Goal: Task Accomplishment & Management: Complete application form

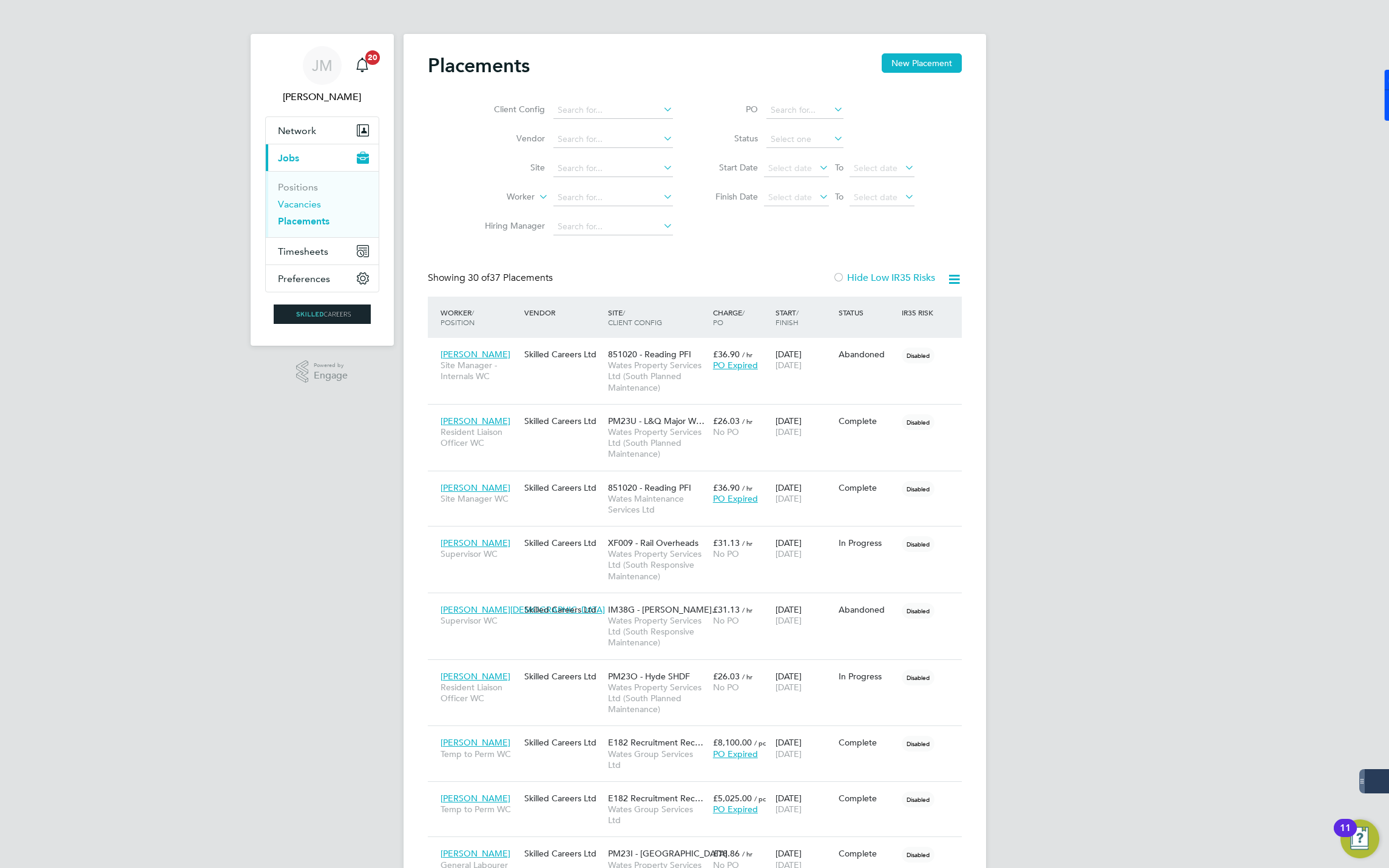
click at [304, 205] on link "Vacancies" at bounding box center [299, 204] width 43 height 11
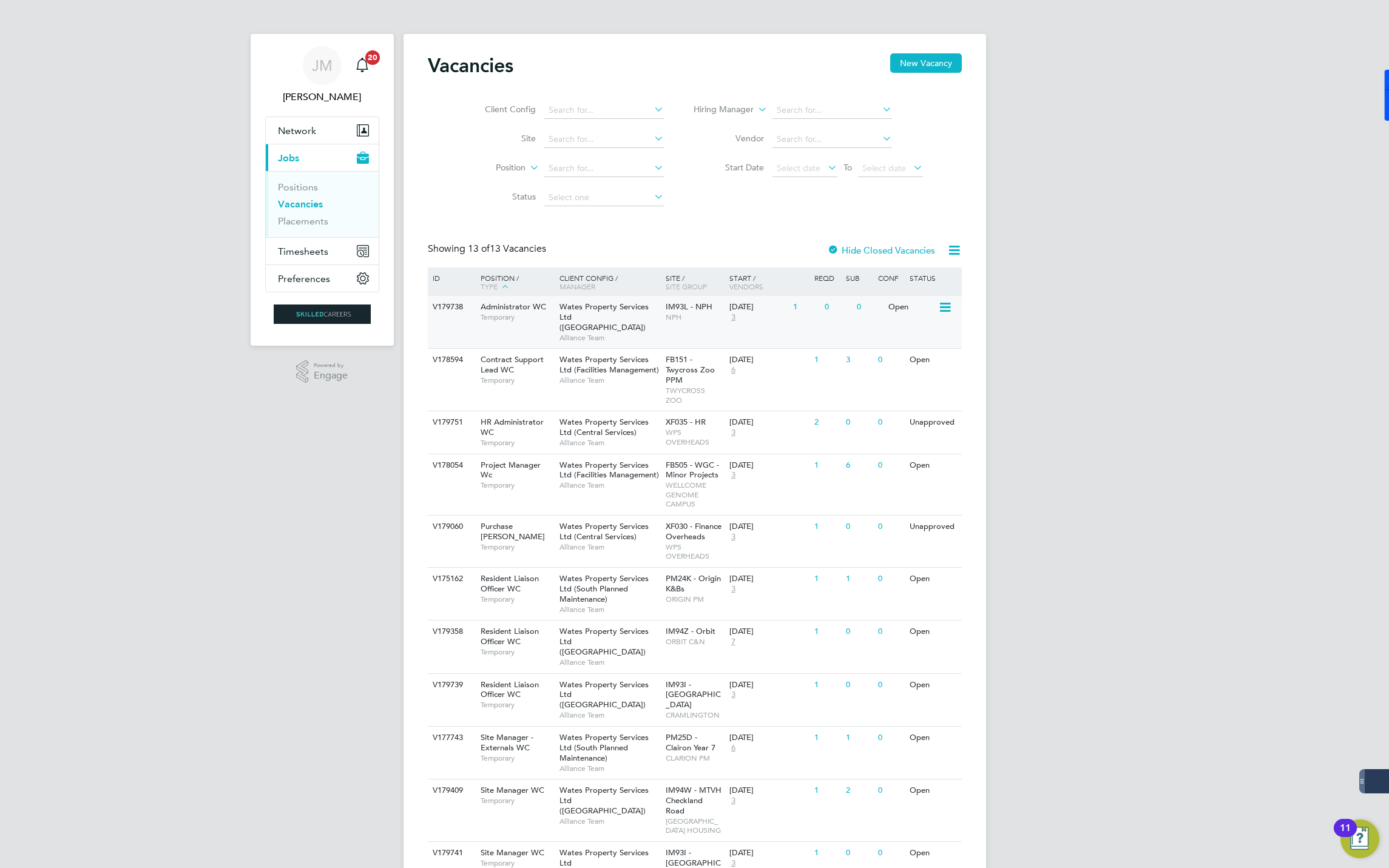
click at [514, 304] on span "Administrator WC" at bounding box center [513, 306] width 66 height 10
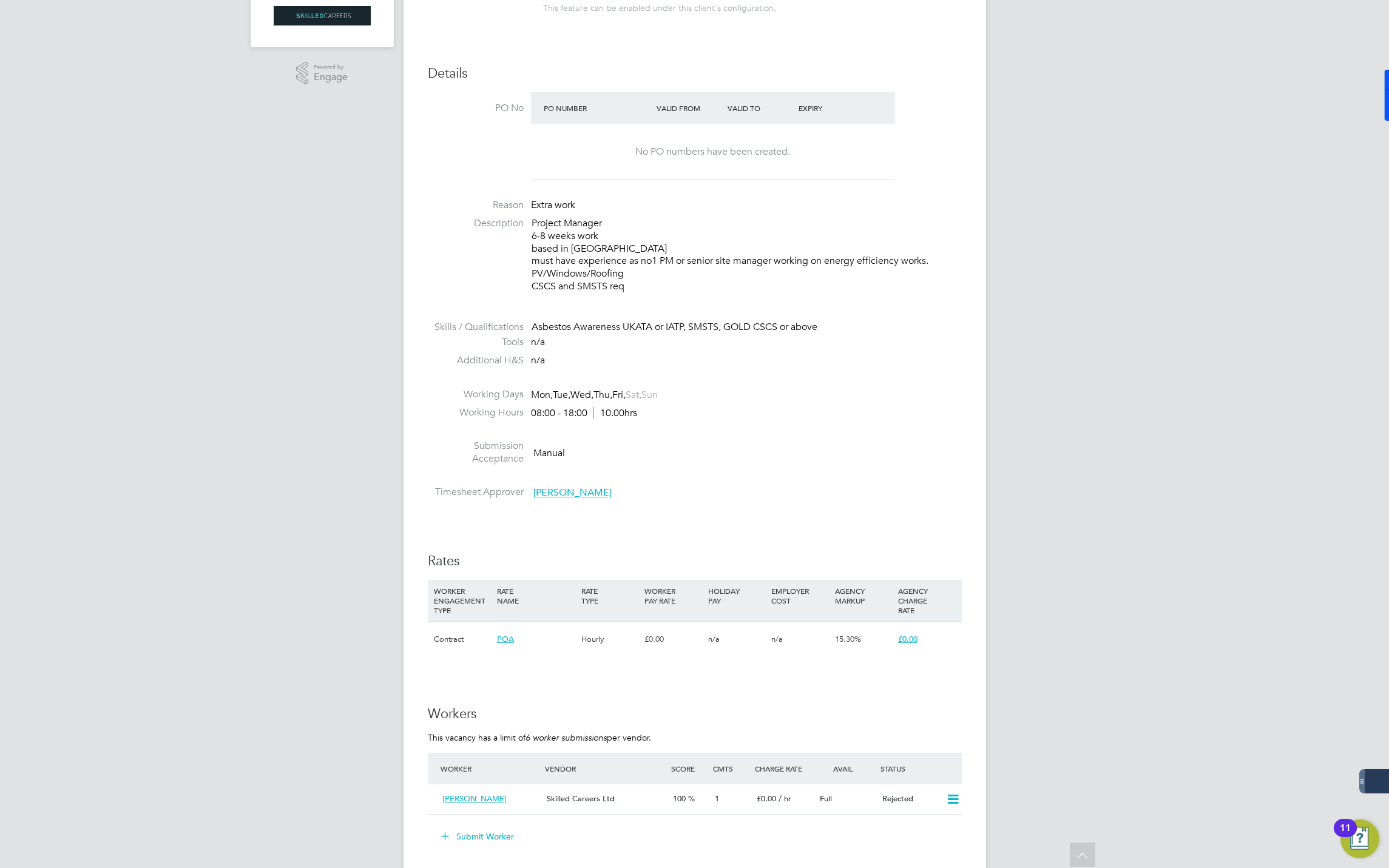
scroll to position [546, 0]
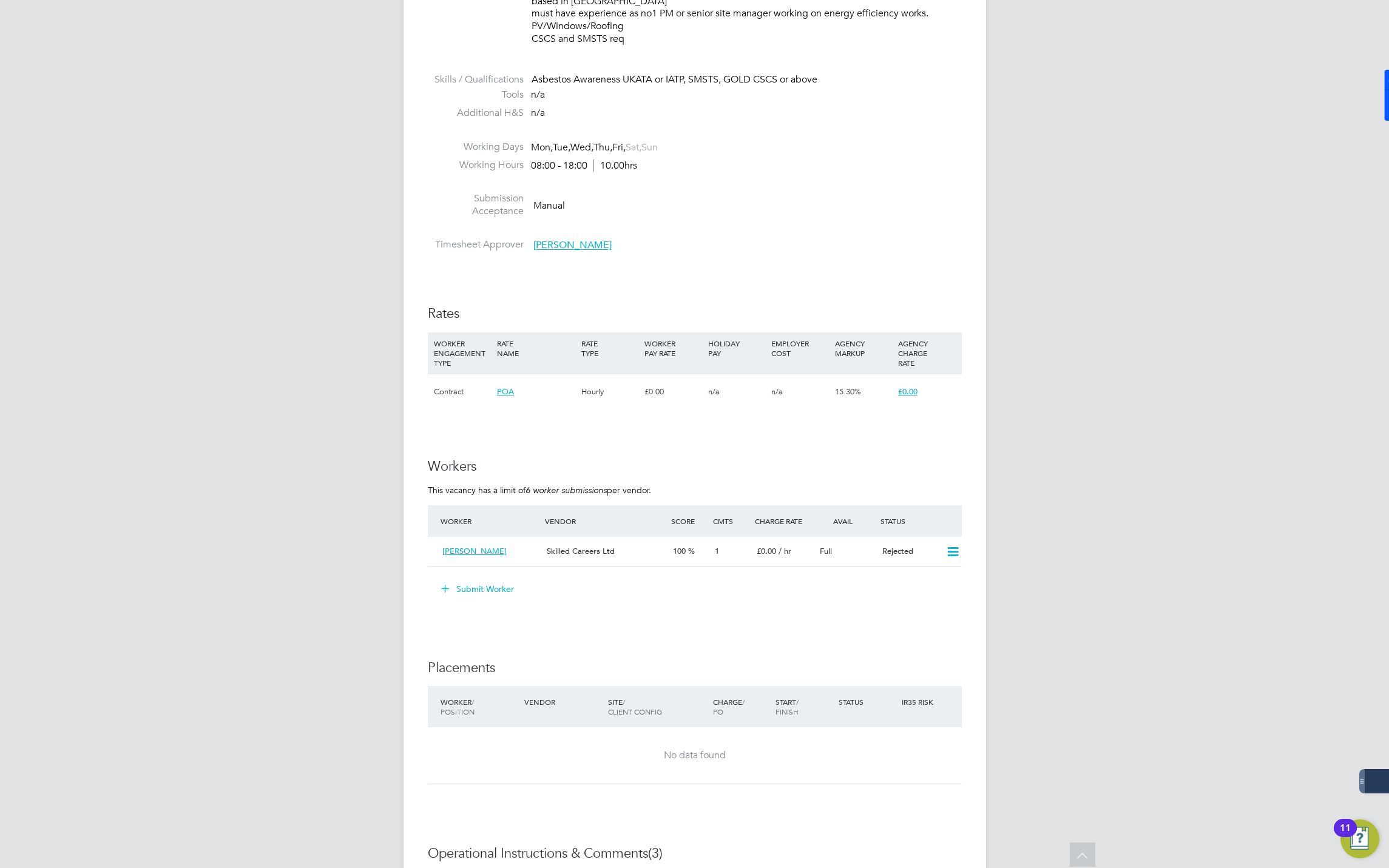
click at [468, 592] on button "Submit Worker" at bounding box center [478, 589] width 91 height 20
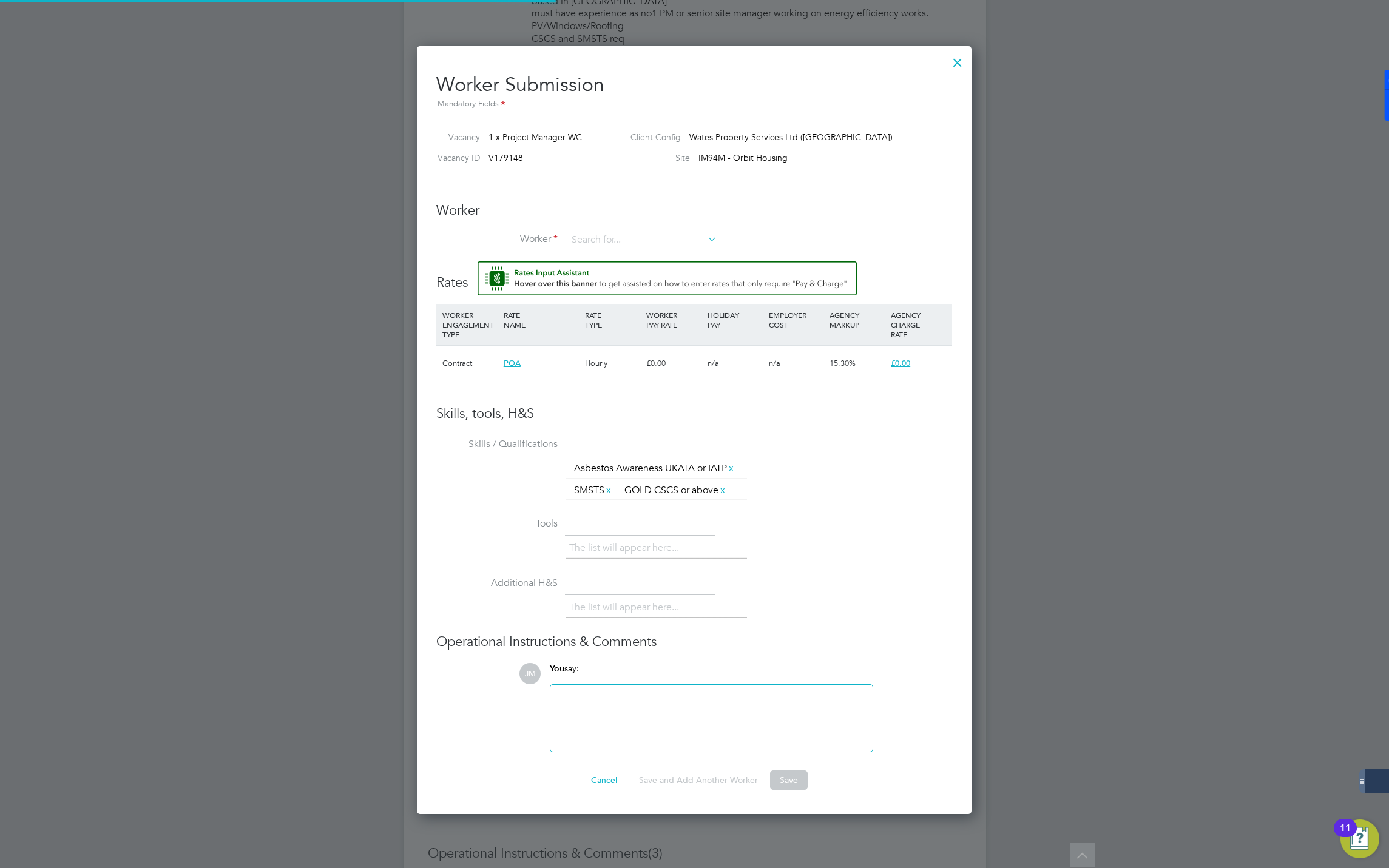
scroll to position [36, 82]
click at [598, 270] on li "+ Add new" at bounding box center [642, 274] width 151 height 16
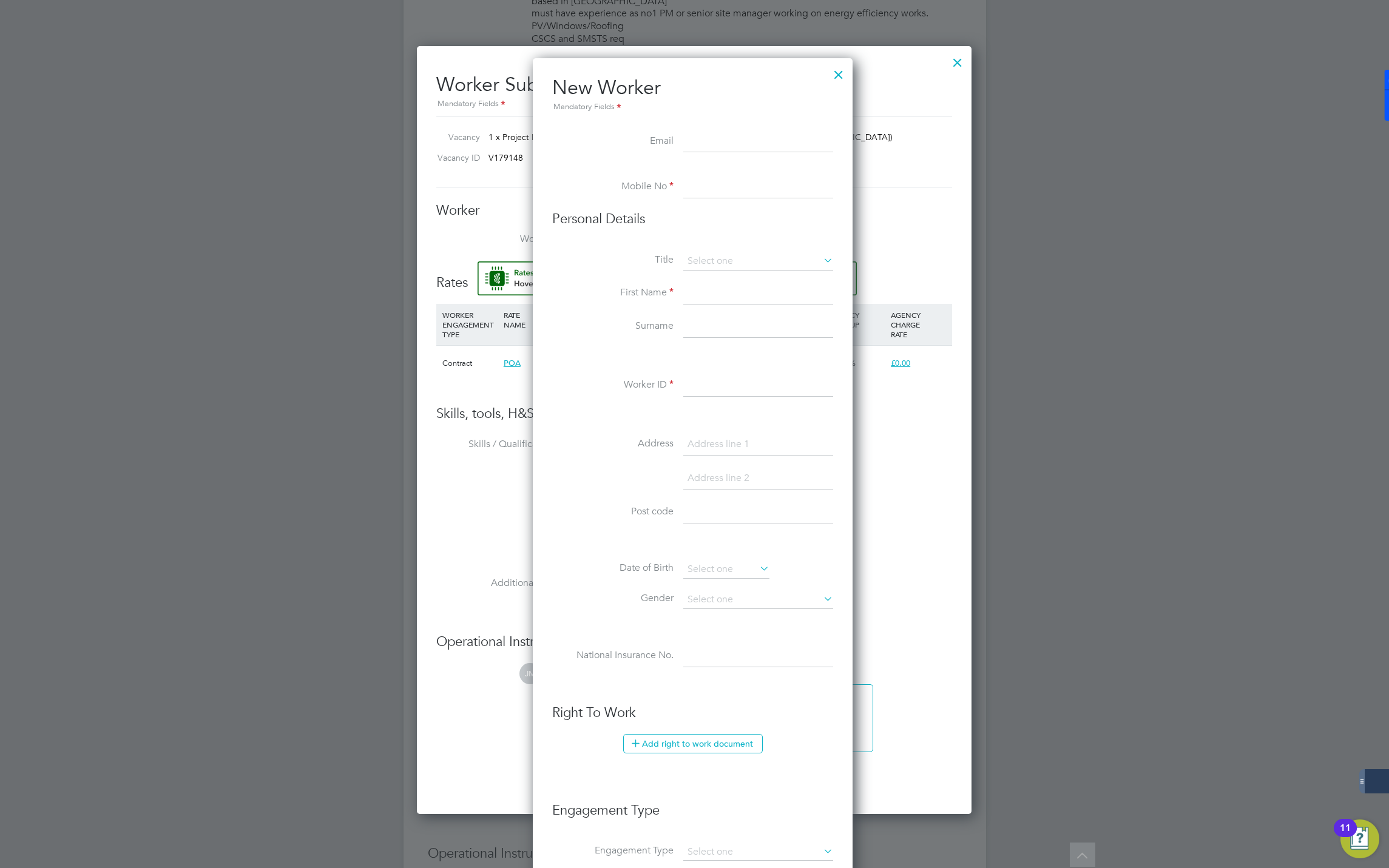
click at [697, 186] on input at bounding box center [758, 187] width 150 height 22
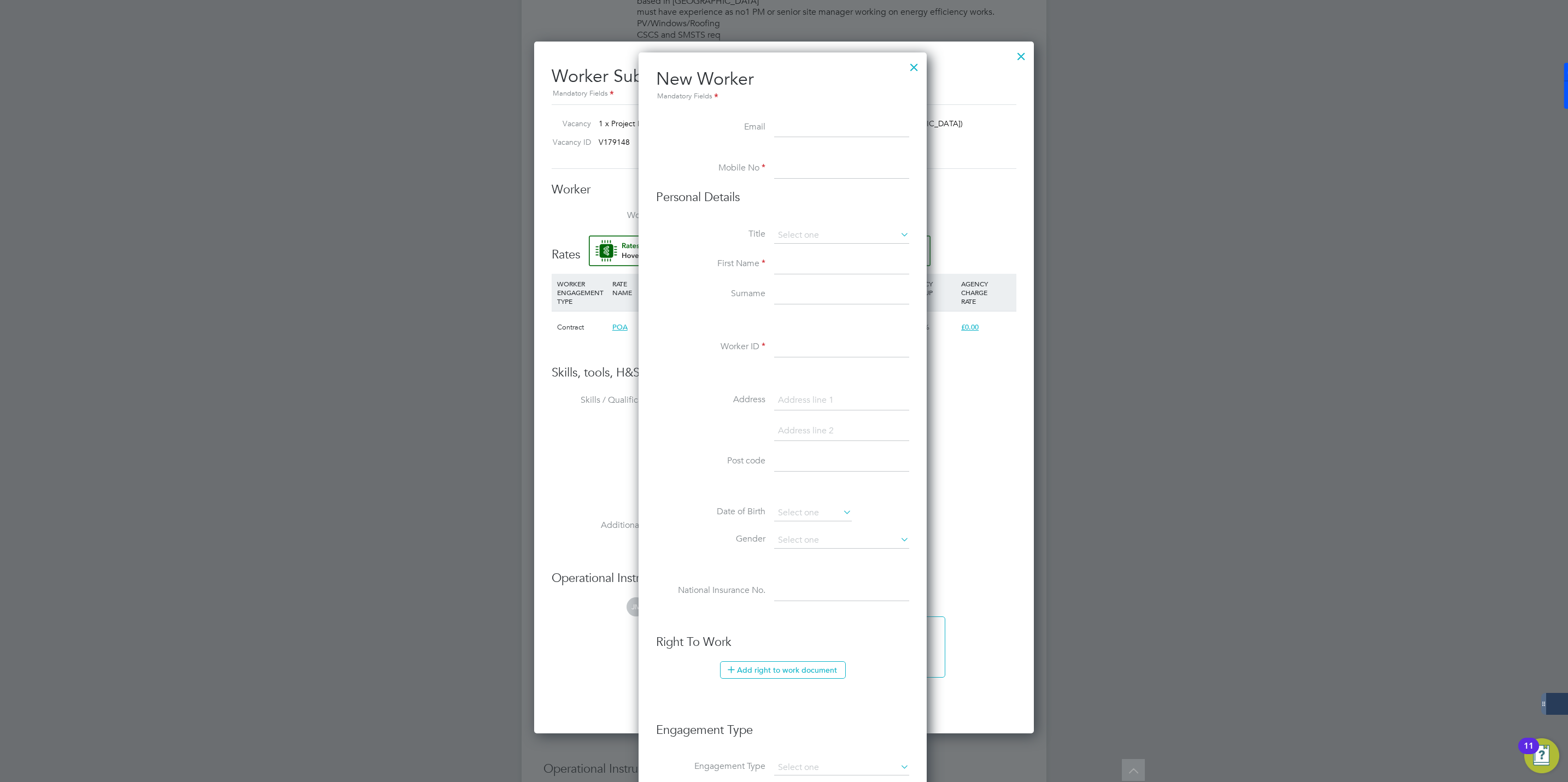
paste input "07782657197"
type input "07782657197"
paste input "dave.t@eastcoastrendering.co.uk"
type input "dave.t@eastcoastrendering.co.uk"
click at [799, 261] on input at bounding box center [842, 265] width 135 height 19
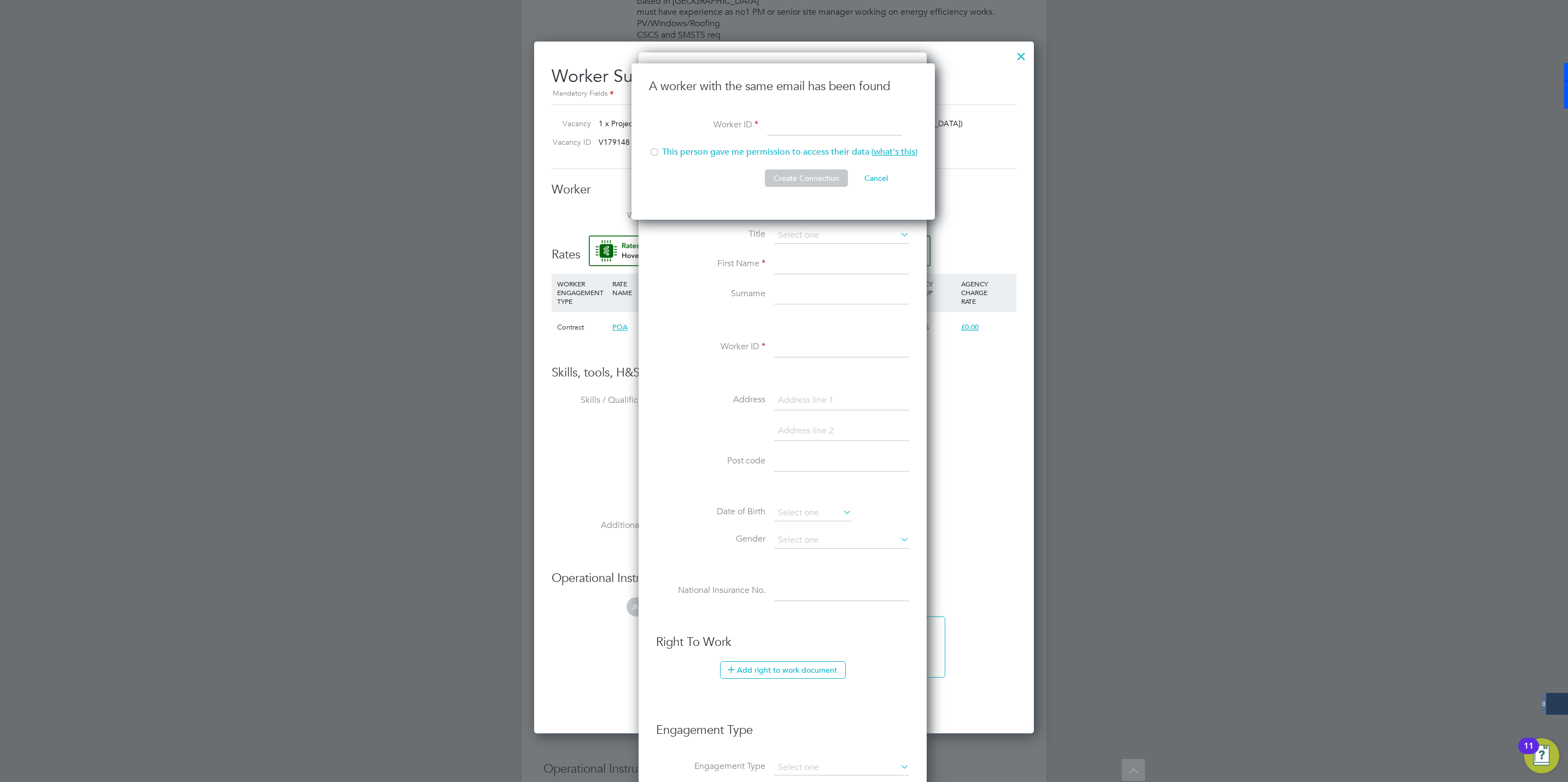
click at [656, 312] on li "Surname" at bounding box center [783, 301] width 253 height 30
click at [871, 177] on button "Cancel" at bounding box center [876, 178] width 41 height 18
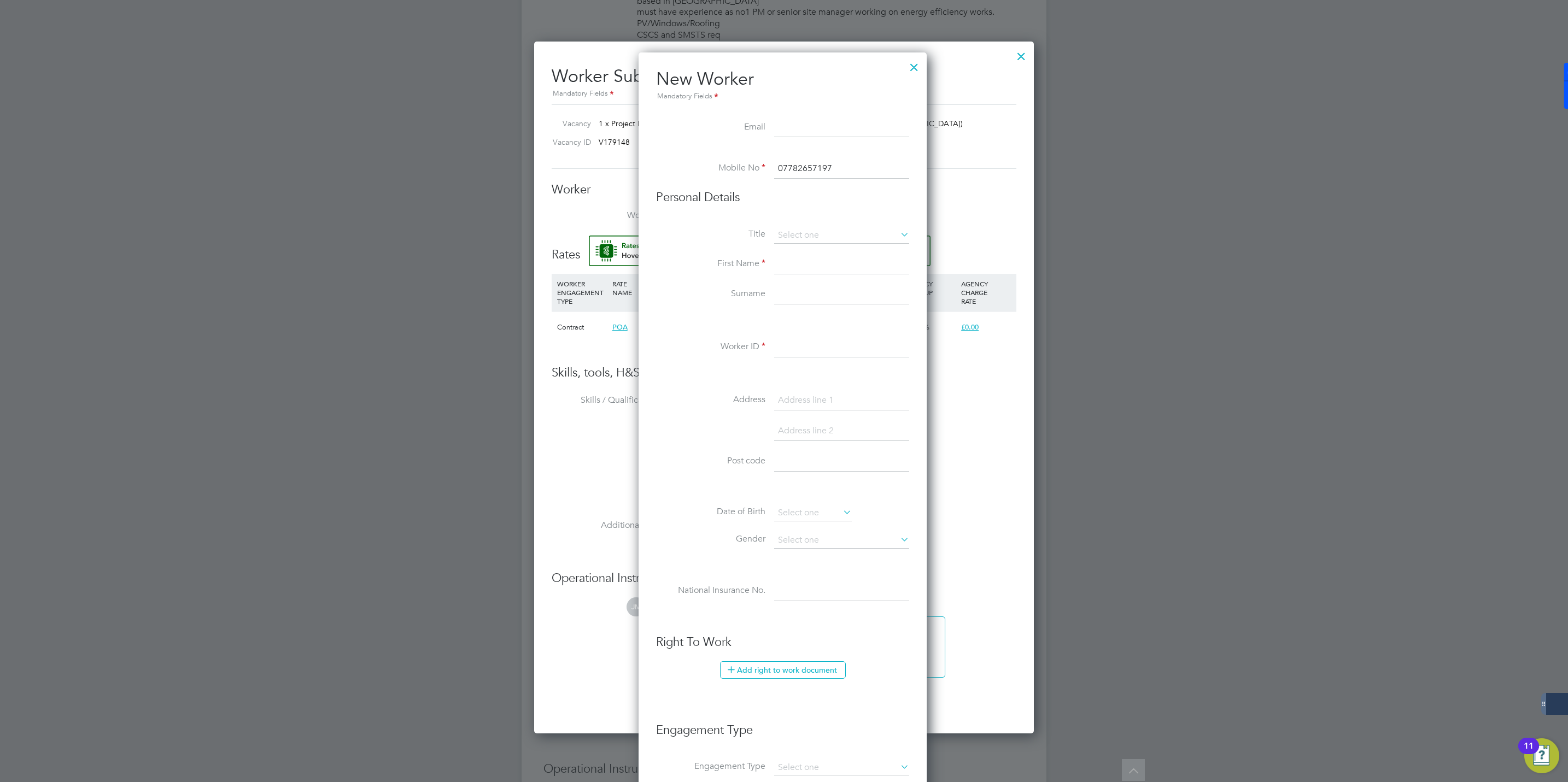
click at [789, 272] on input at bounding box center [842, 265] width 135 height 19
click at [807, 121] on input at bounding box center [842, 128] width 135 height 19
click at [723, 225] on li "Personal Details" at bounding box center [783, 209] width 253 height 38
click at [783, 352] on input at bounding box center [842, 347] width 135 height 19
paste input "305524"
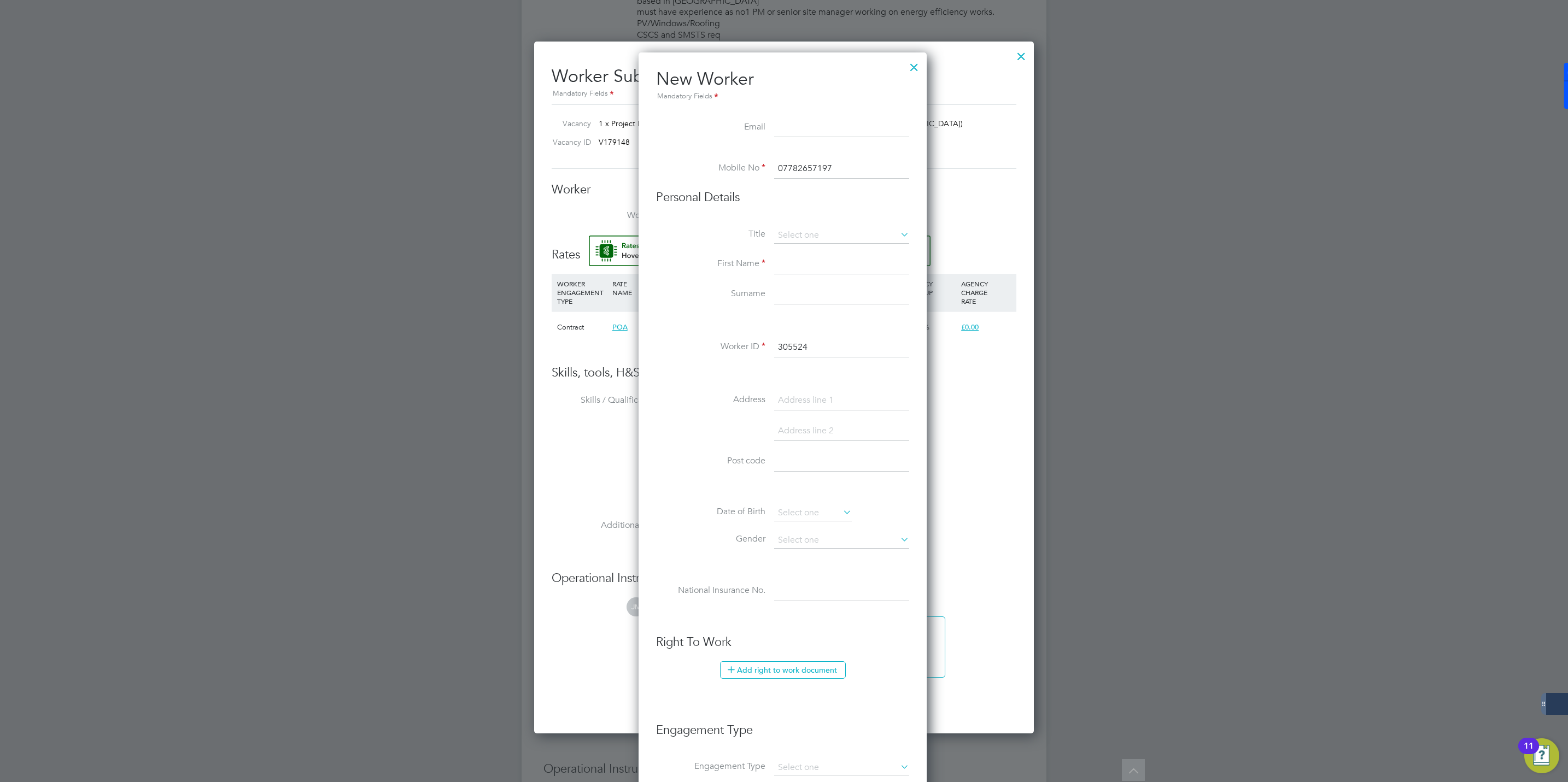
type input "305524"
click at [829, 268] on input at bounding box center [842, 265] width 135 height 19
paste input "David Tipp"
type input "David Tipp"
click at [796, 298] on input at bounding box center [842, 295] width 135 height 19
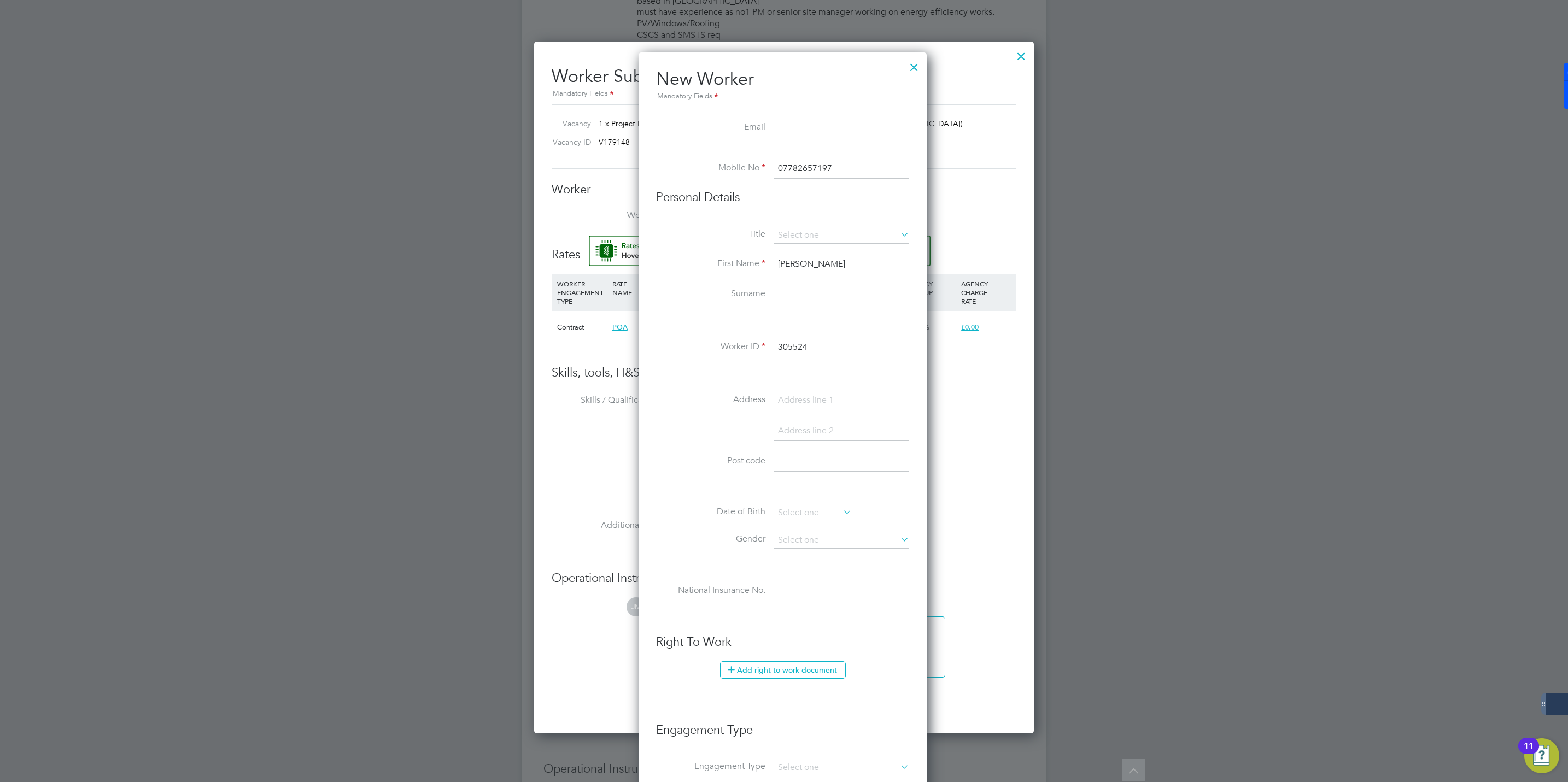
paste input "David Tipp"
type input "David Tipp"
drag, startPoint x: 833, startPoint y: 262, endPoint x: 804, endPoint y: 261, distance: 29.0
click at [804, 261] on input "David Tipp" at bounding box center [842, 265] width 135 height 19
type input "David"
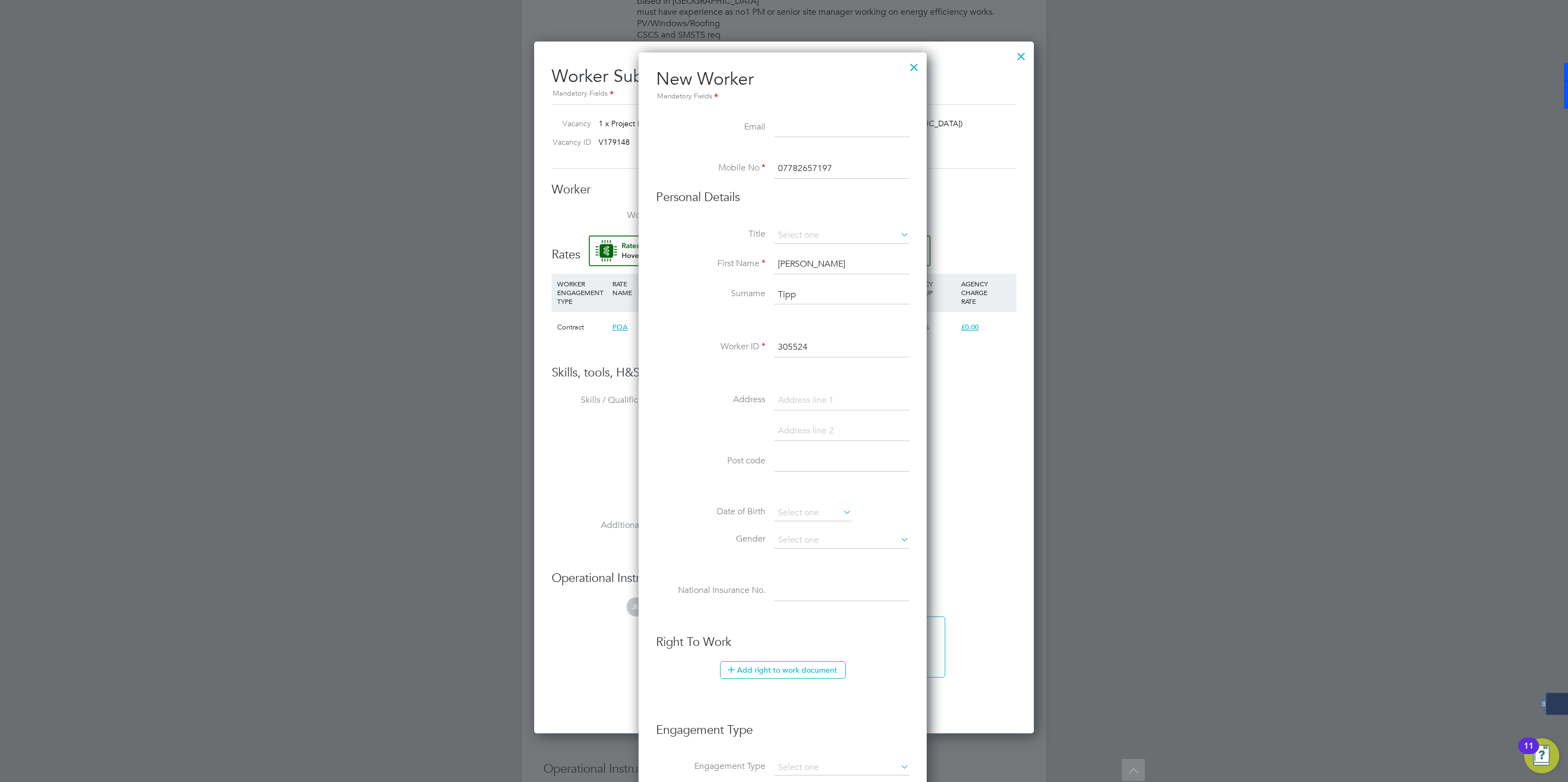
drag, startPoint x: 804, startPoint y: 298, endPoint x: 778, endPoint y: 310, distance: 28.6
click at [778, 296] on input "Tipp" at bounding box center [842, 295] width 135 height 19
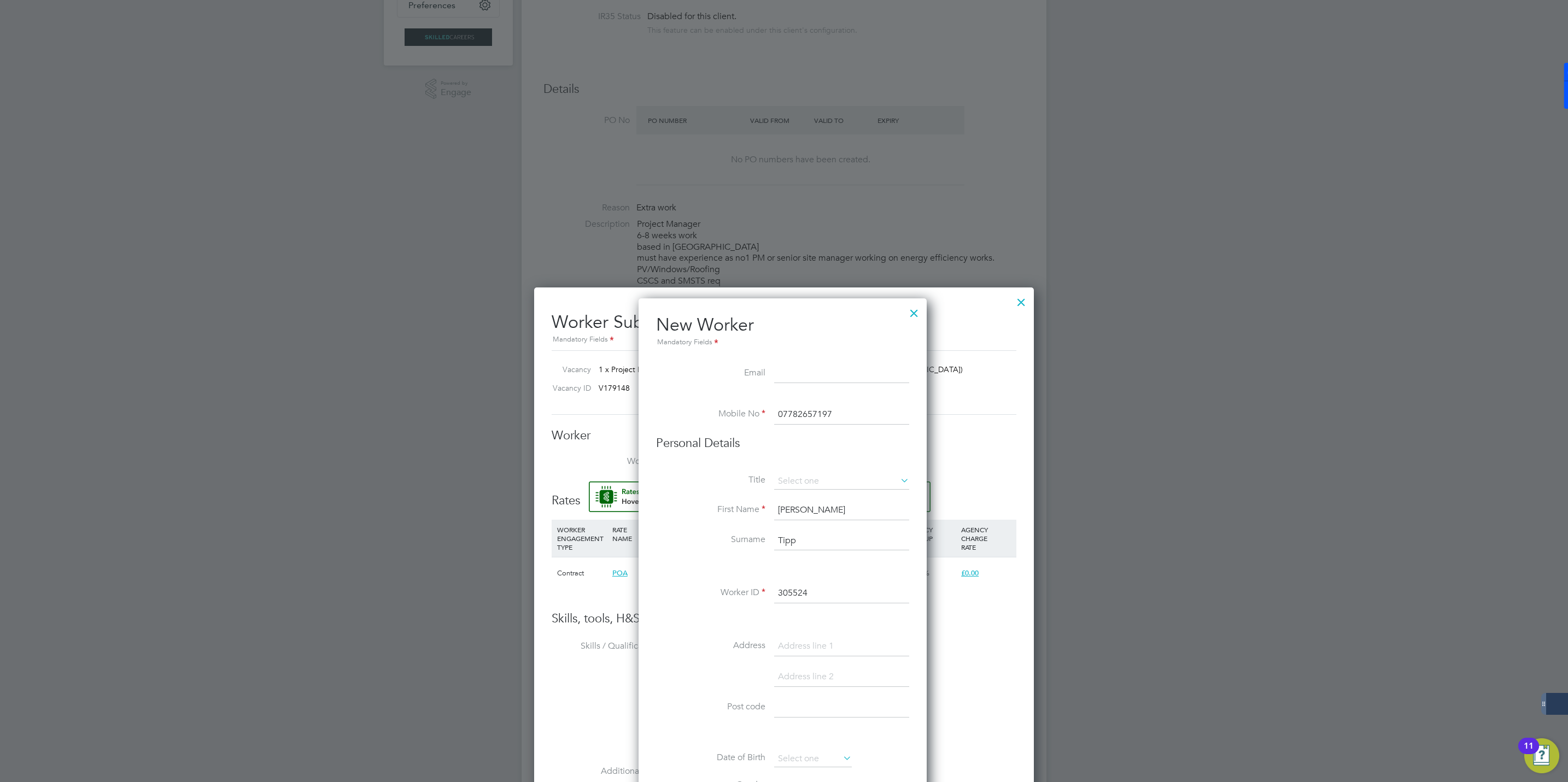
scroll to position [410, 0]
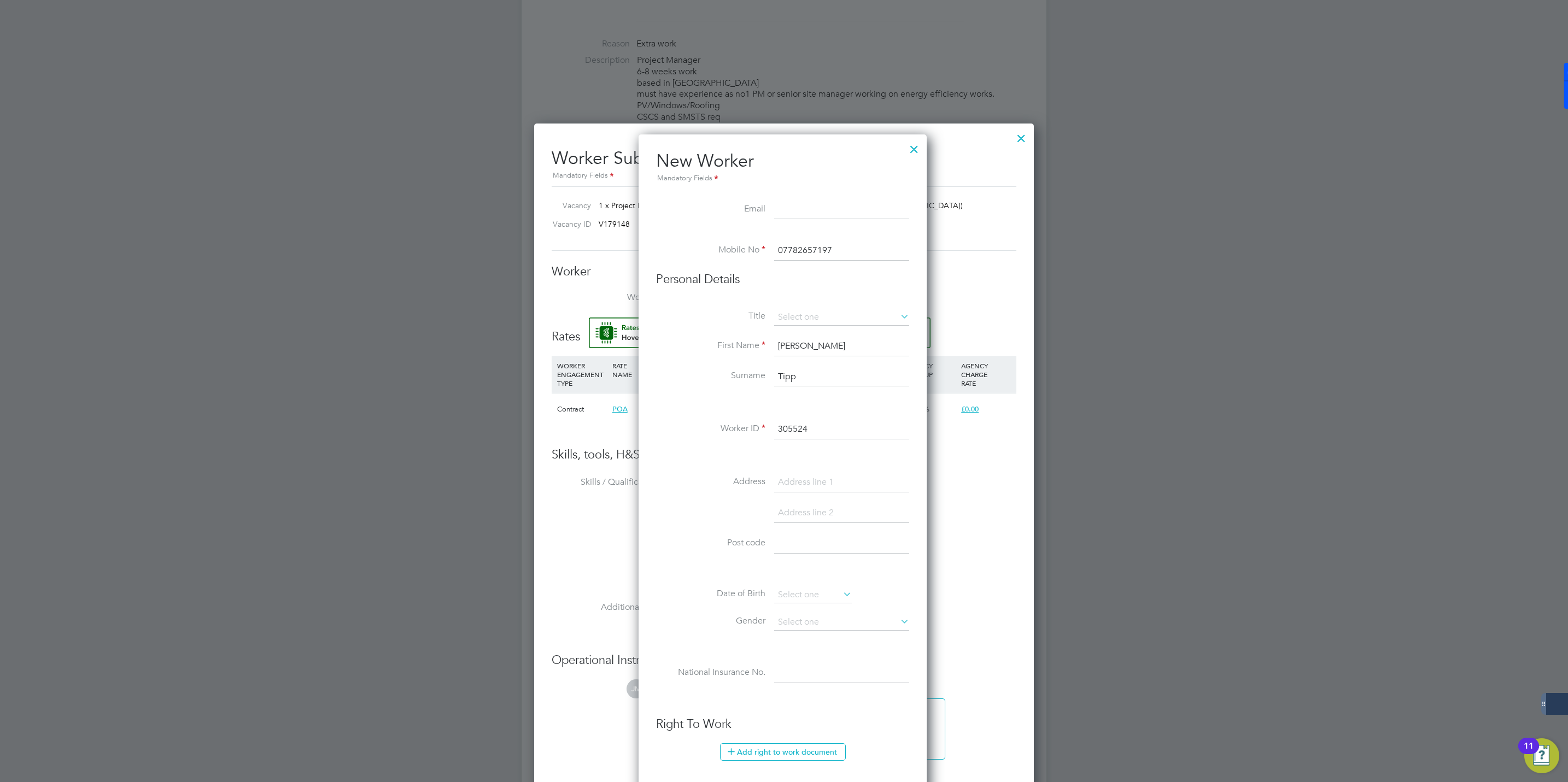
type input "Tipp"
click at [796, 209] on input at bounding box center [842, 210] width 135 height 19
paste input "dave.t@eastcoastrendering.co.uk"
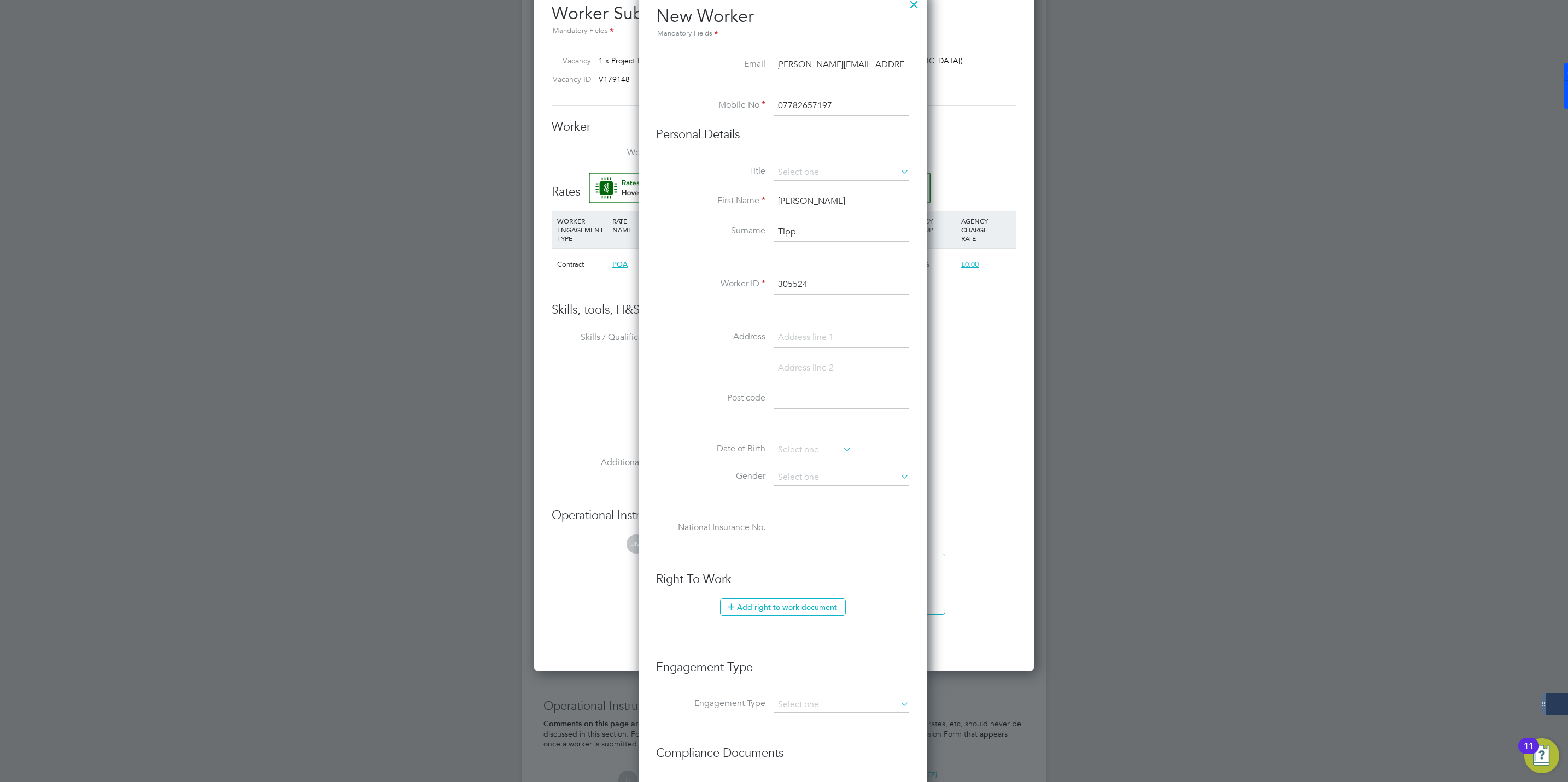
scroll to position [738, 0]
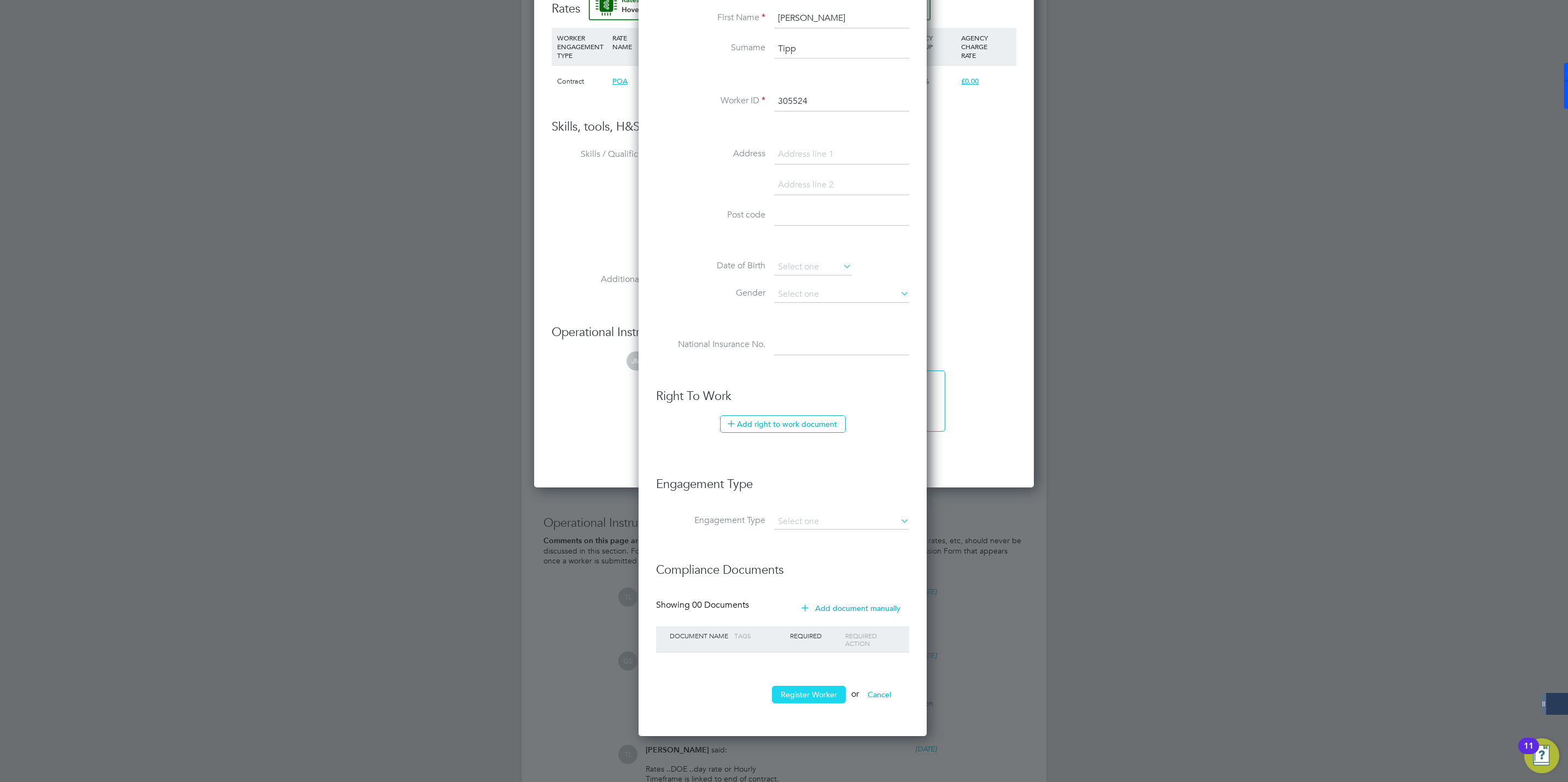
type input "dave.t@eastcoastrendering.co.uk"
click at [800, 697] on button "Register Worker" at bounding box center [808, 694] width 74 height 18
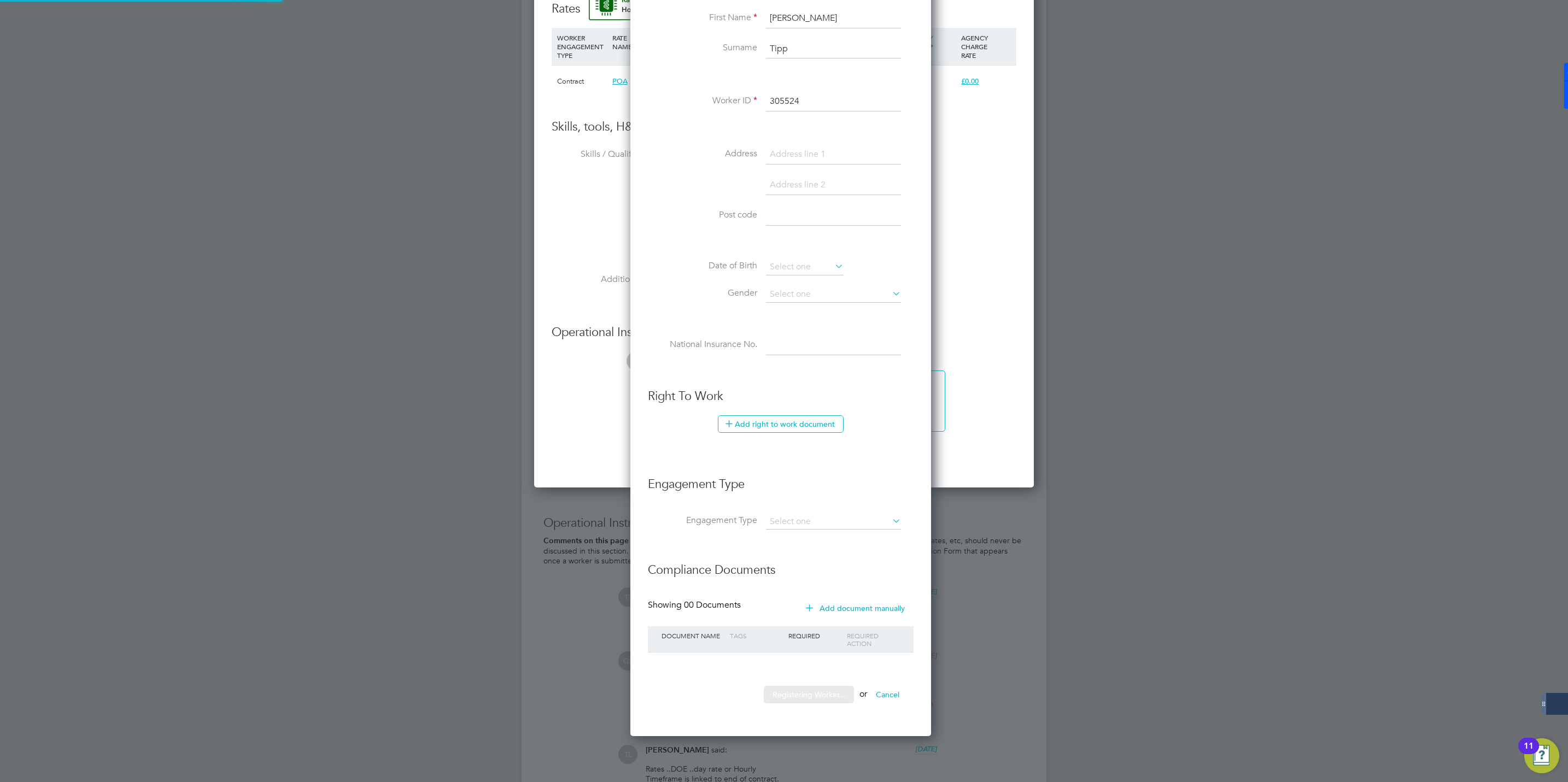
scroll to position [0, 0]
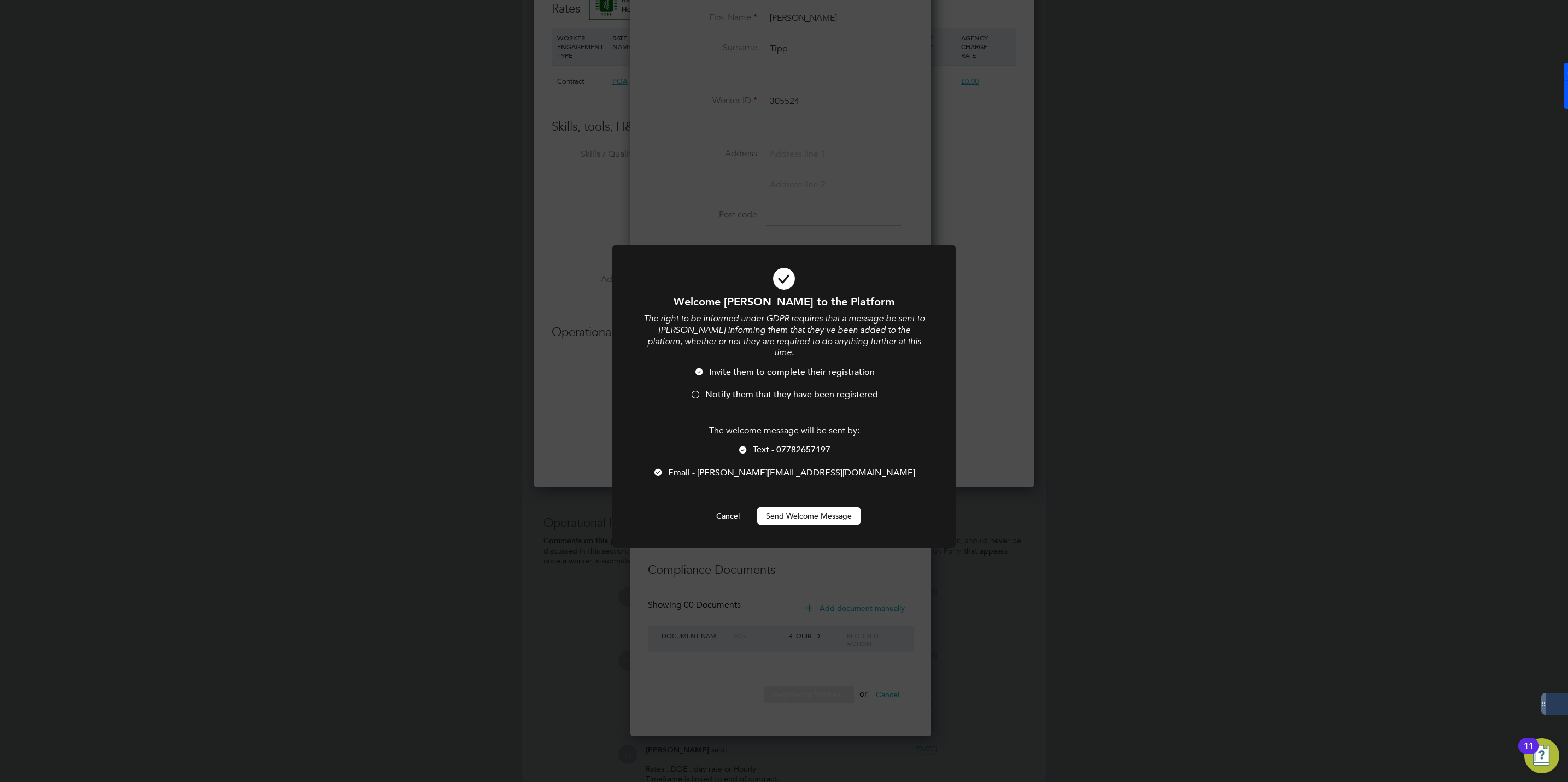
click at [691, 390] on div at bounding box center [696, 396] width 11 height 11
click at [803, 508] on button "Send Welcome Message" at bounding box center [809, 516] width 103 height 18
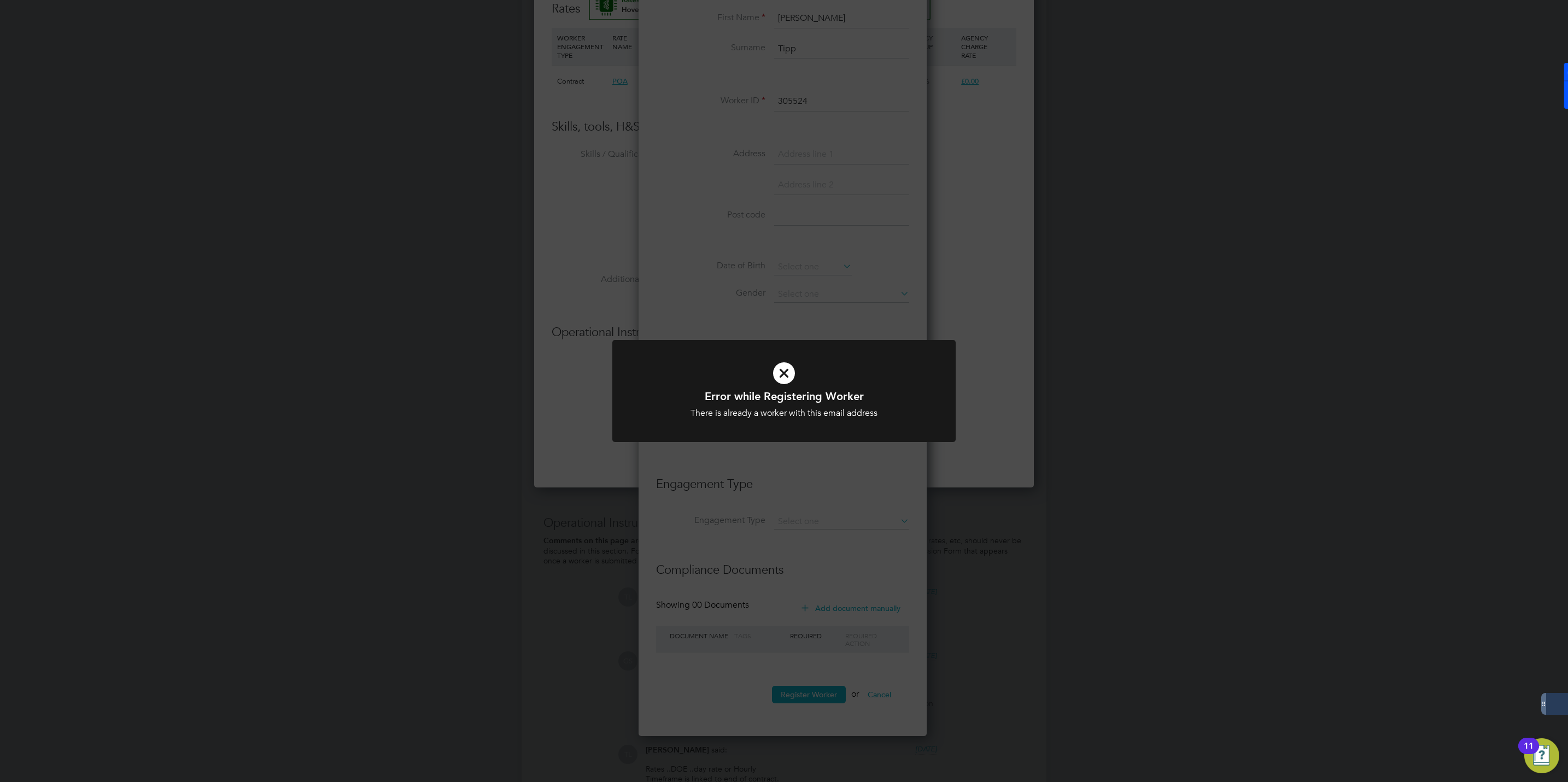
click at [687, 259] on div "Error while Registering Worker There is already a worker with this email addres…" at bounding box center [784, 391] width 1568 height 782
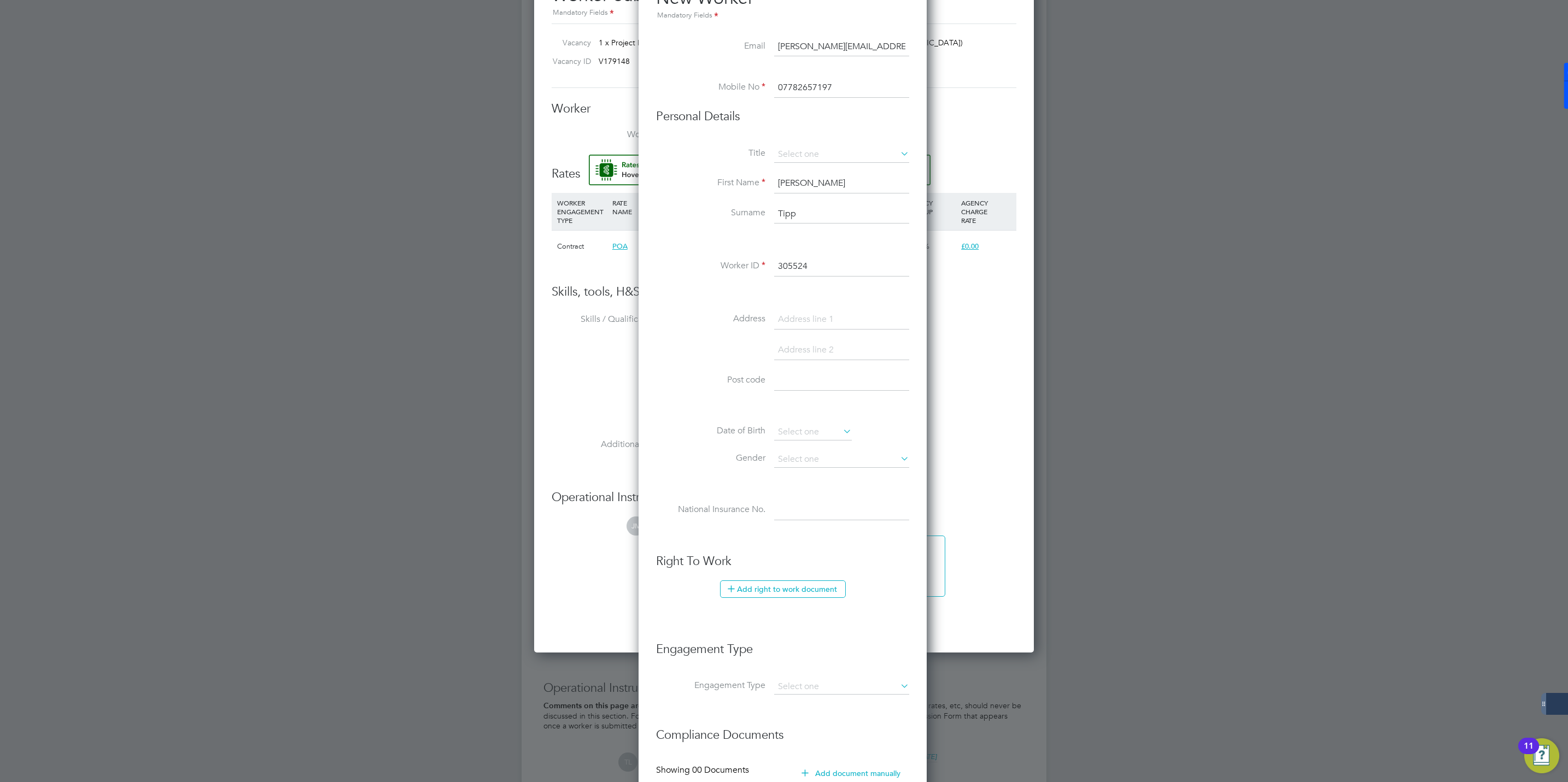
scroll to position [410, 0]
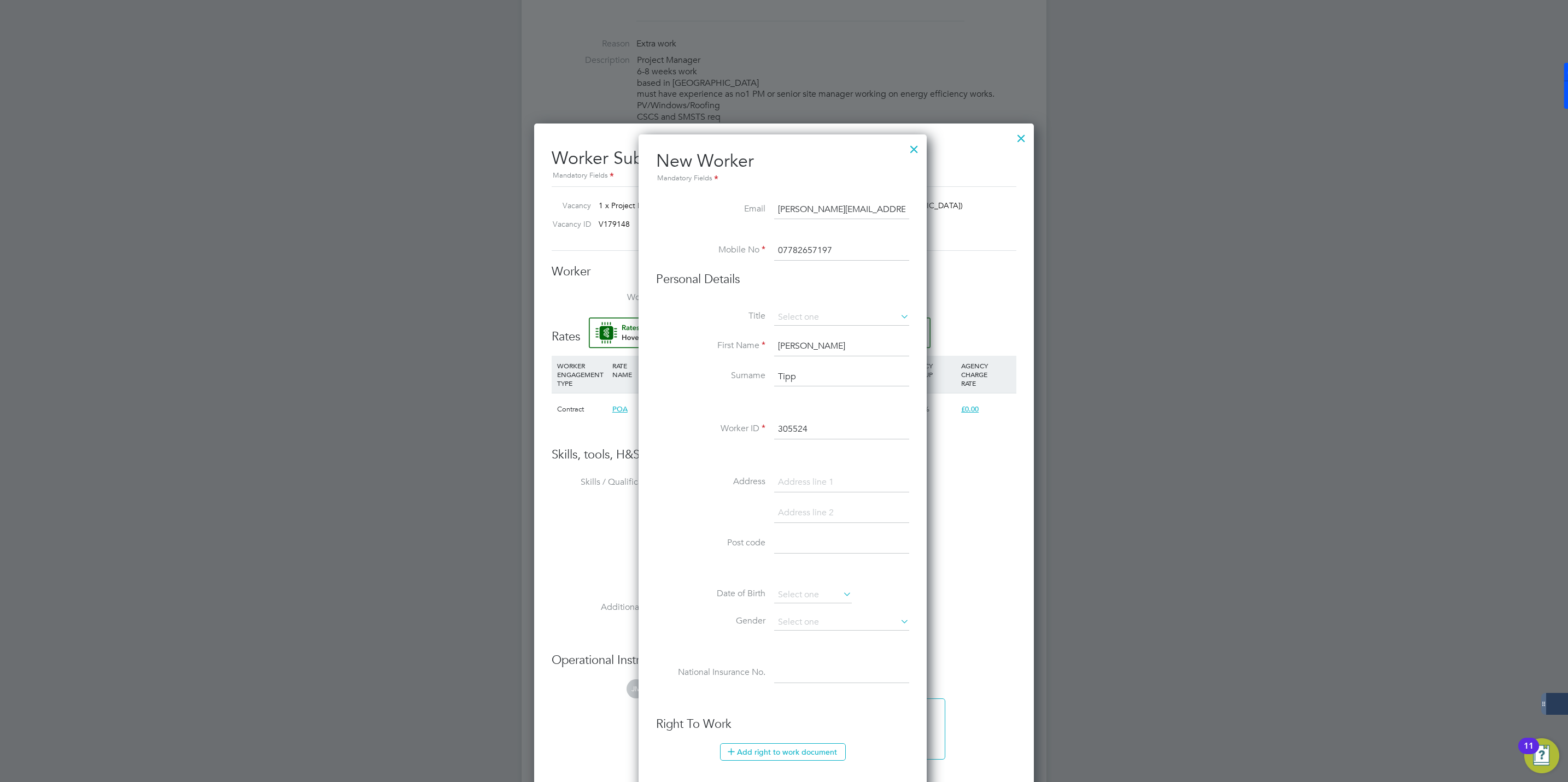
click at [852, 209] on input "dave.t@eastcoastrendering.co.uk" at bounding box center [842, 210] width 135 height 19
click at [851, 209] on input "dave.t@eastcoastrendering.co.uk" at bounding box center [842, 210] width 135 height 19
click at [850, 208] on input "dave.t@eastcoastrendering.co.uk" at bounding box center [842, 210] width 135 height 19
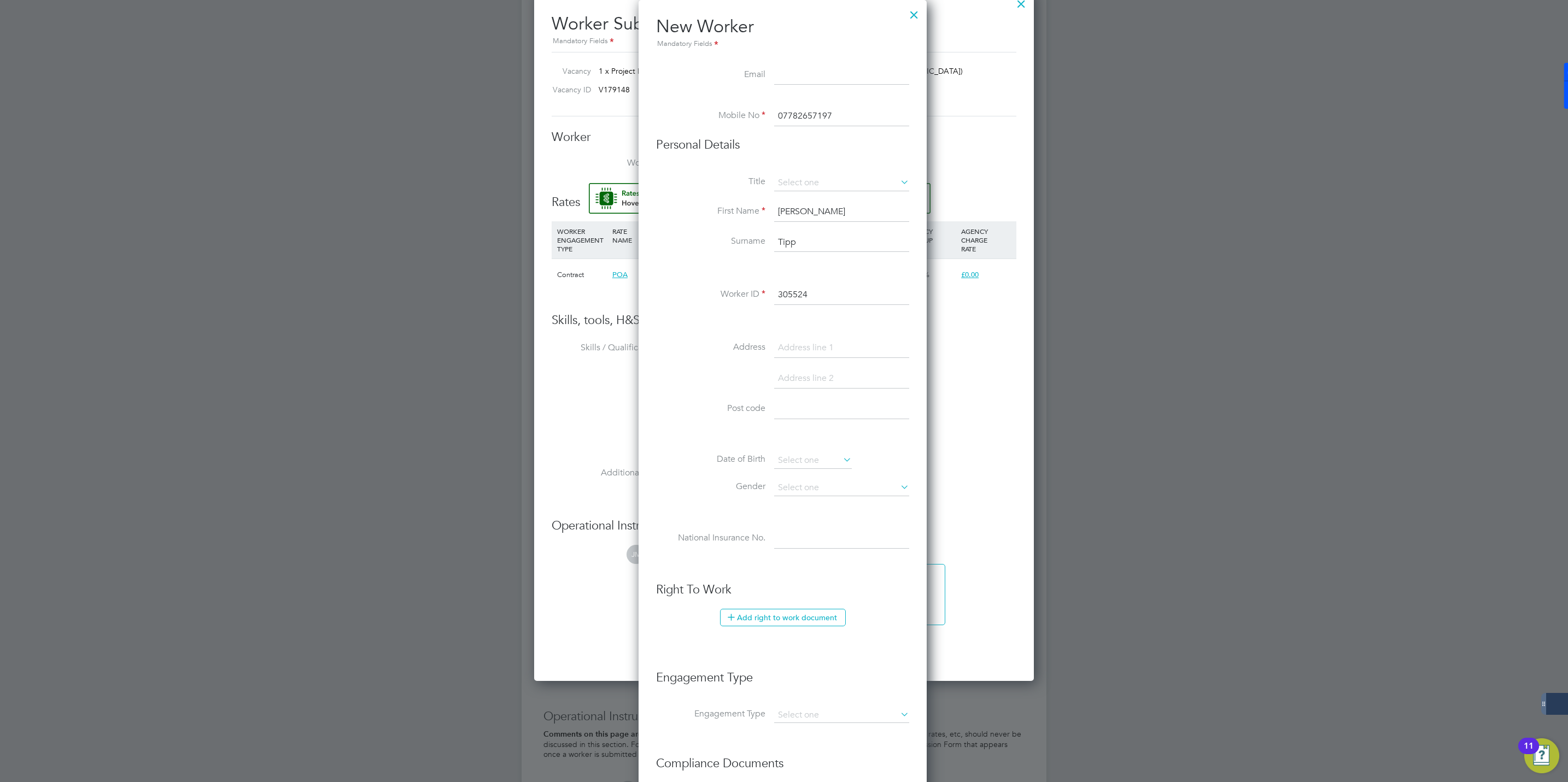
scroll to position [738, 0]
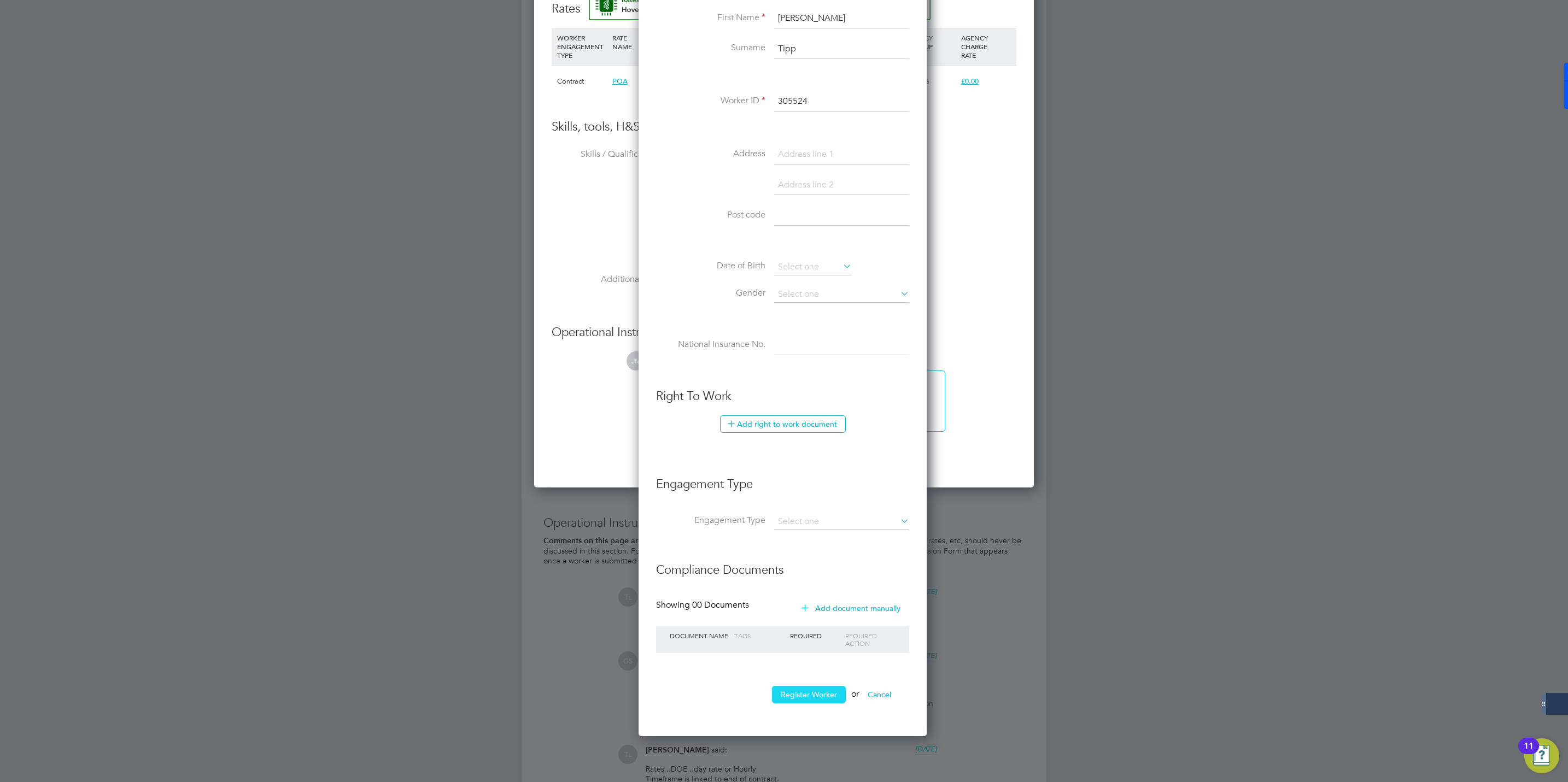
click at [814, 699] on button "Register Worker" at bounding box center [808, 694] width 74 height 18
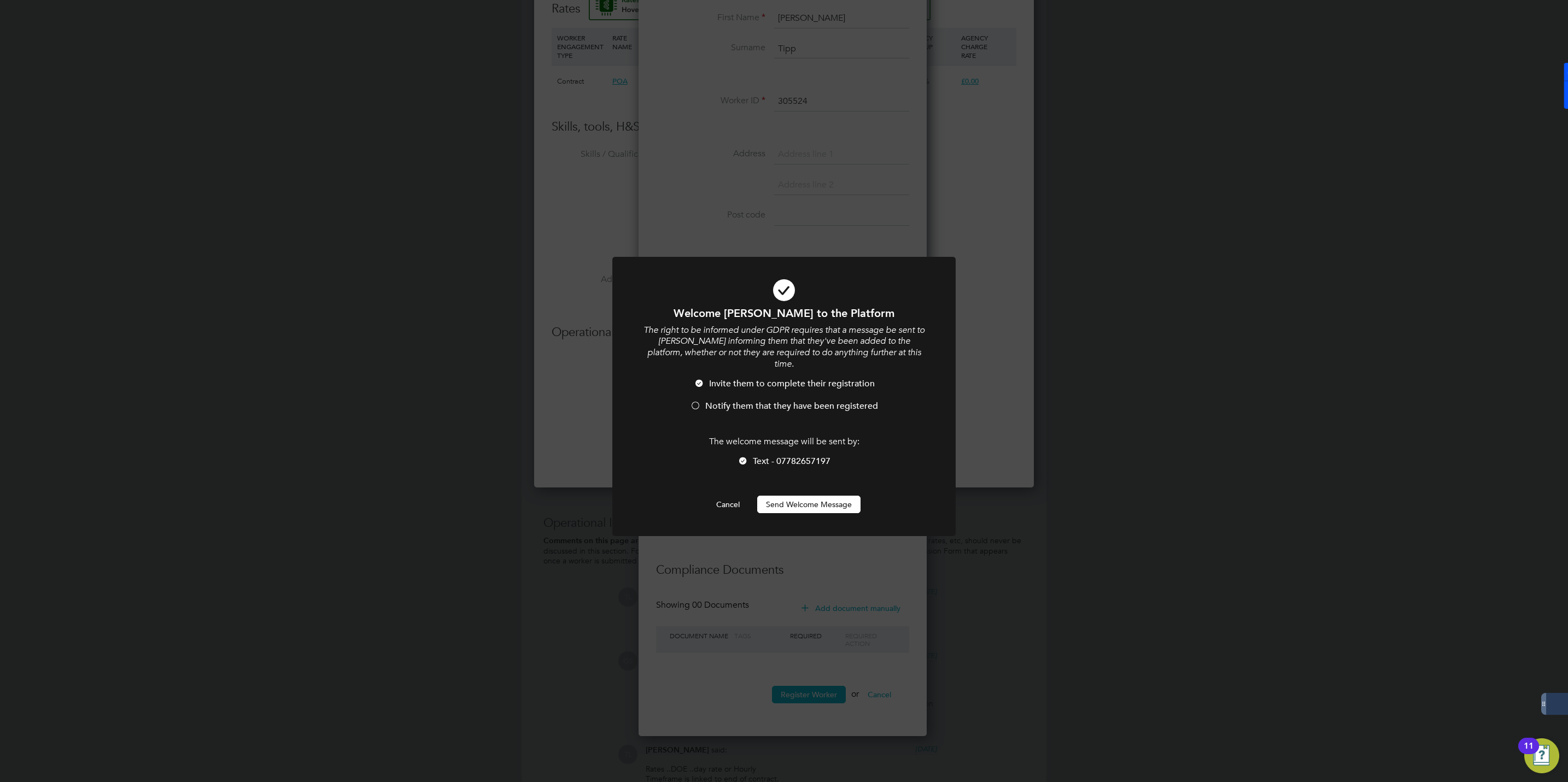
scroll to position [5, 5]
click at [695, 401] on div at bounding box center [696, 407] width 11 height 11
click at [782, 496] on button "Send Welcome Message" at bounding box center [809, 504] width 103 height 18
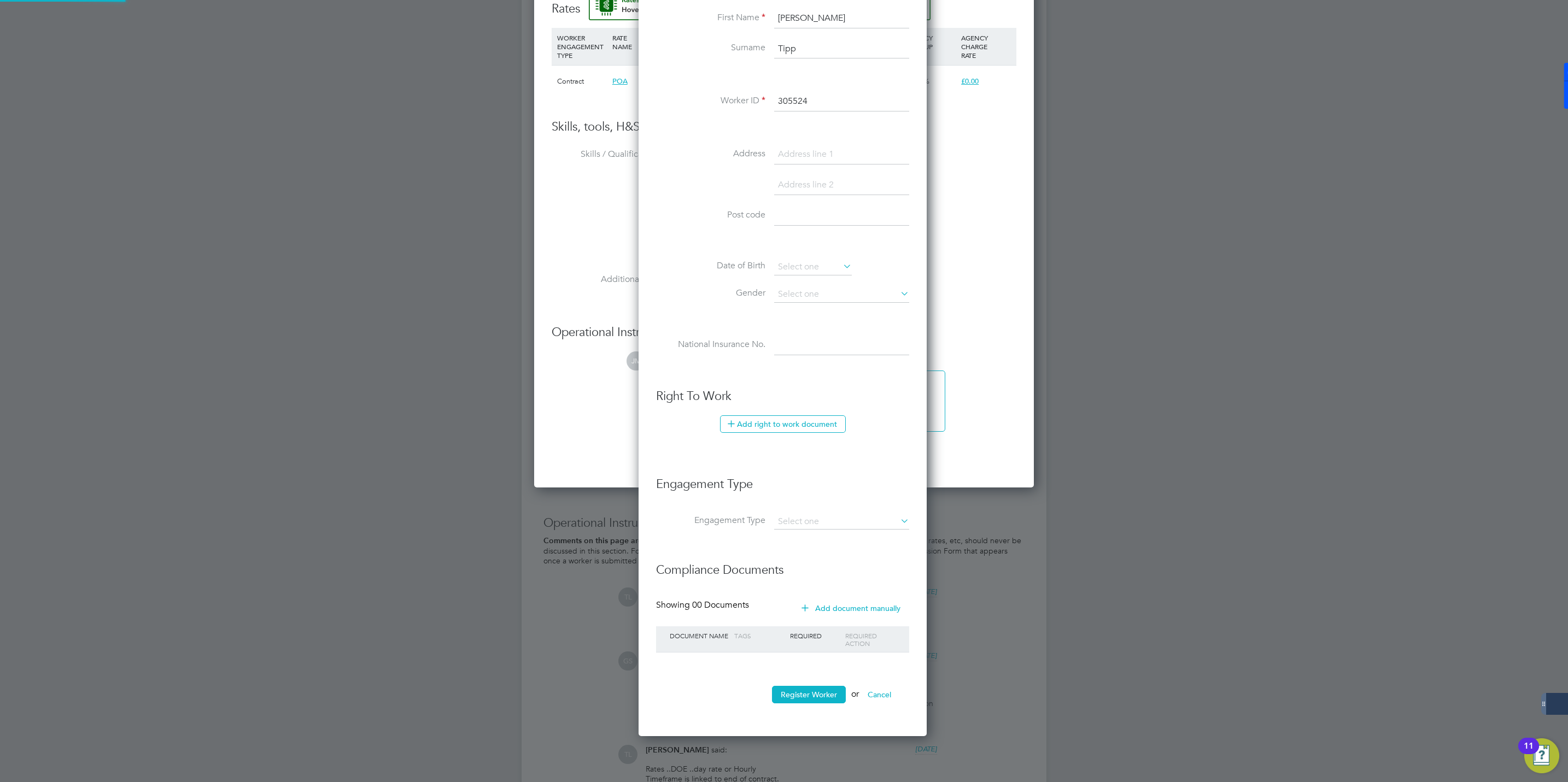
type input "David Tipp (305524)"
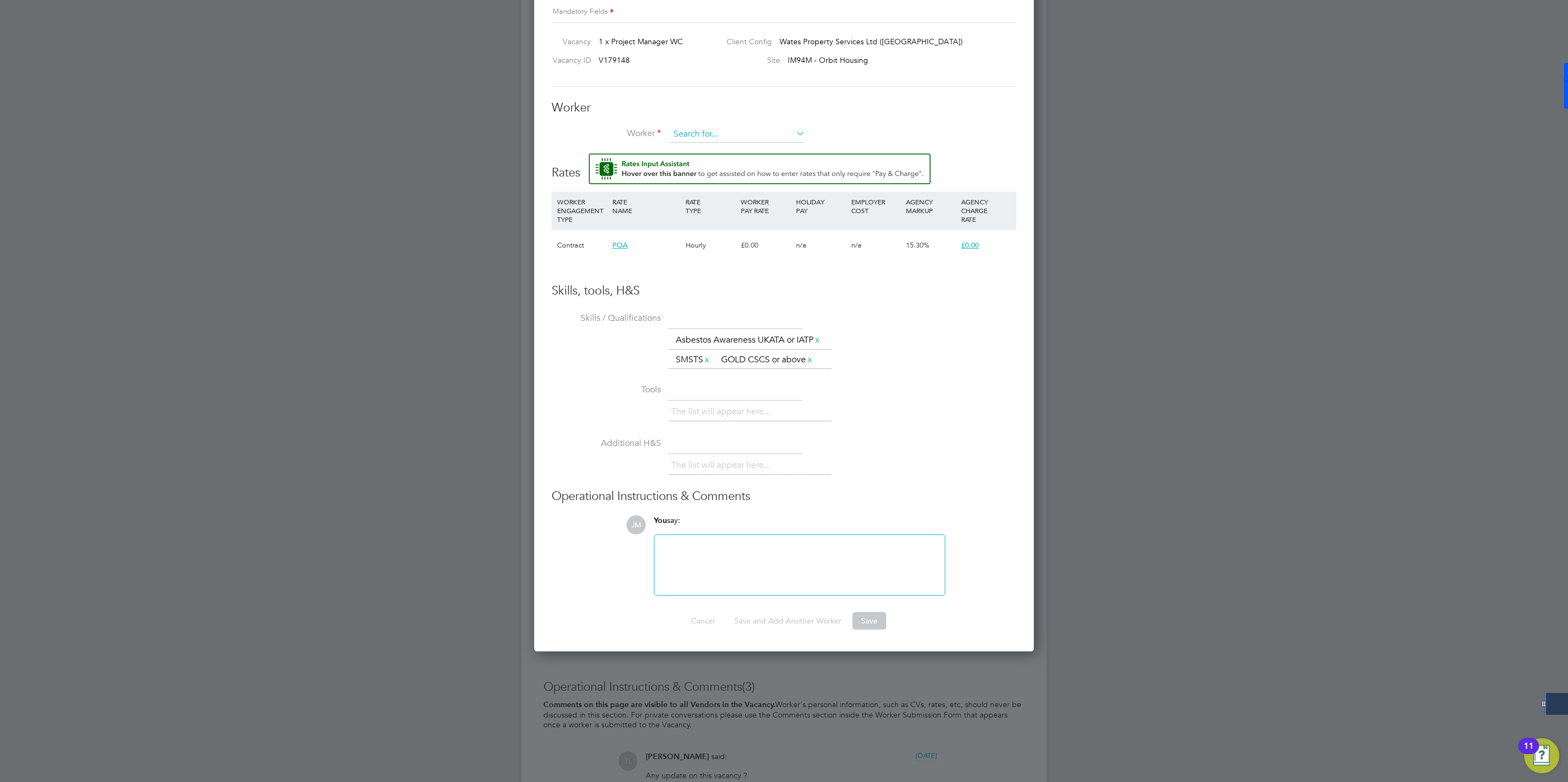
scroll to position [695, 500]
click at [770, 131] on input at bounding box center [737, 134] width 135 height 16
type input "david tipp"
click at [707, 131] on input at bounding box center [737, 134] width 135 height 16
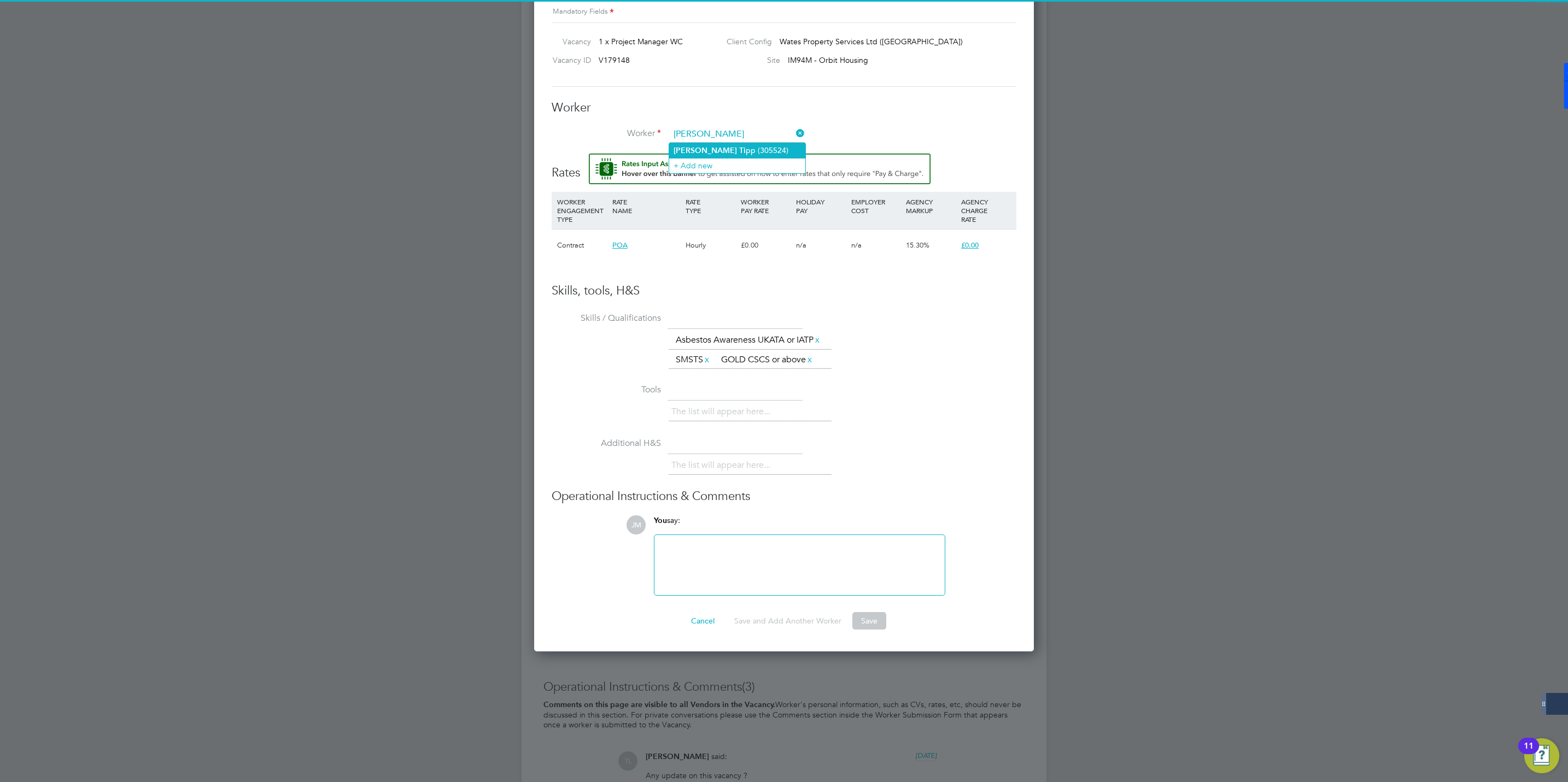
click at [713, 148] on li "David Ti pp (305524)" at bounding box center [737, 150] width 136 height 15
type input "David Tipp (305524)"
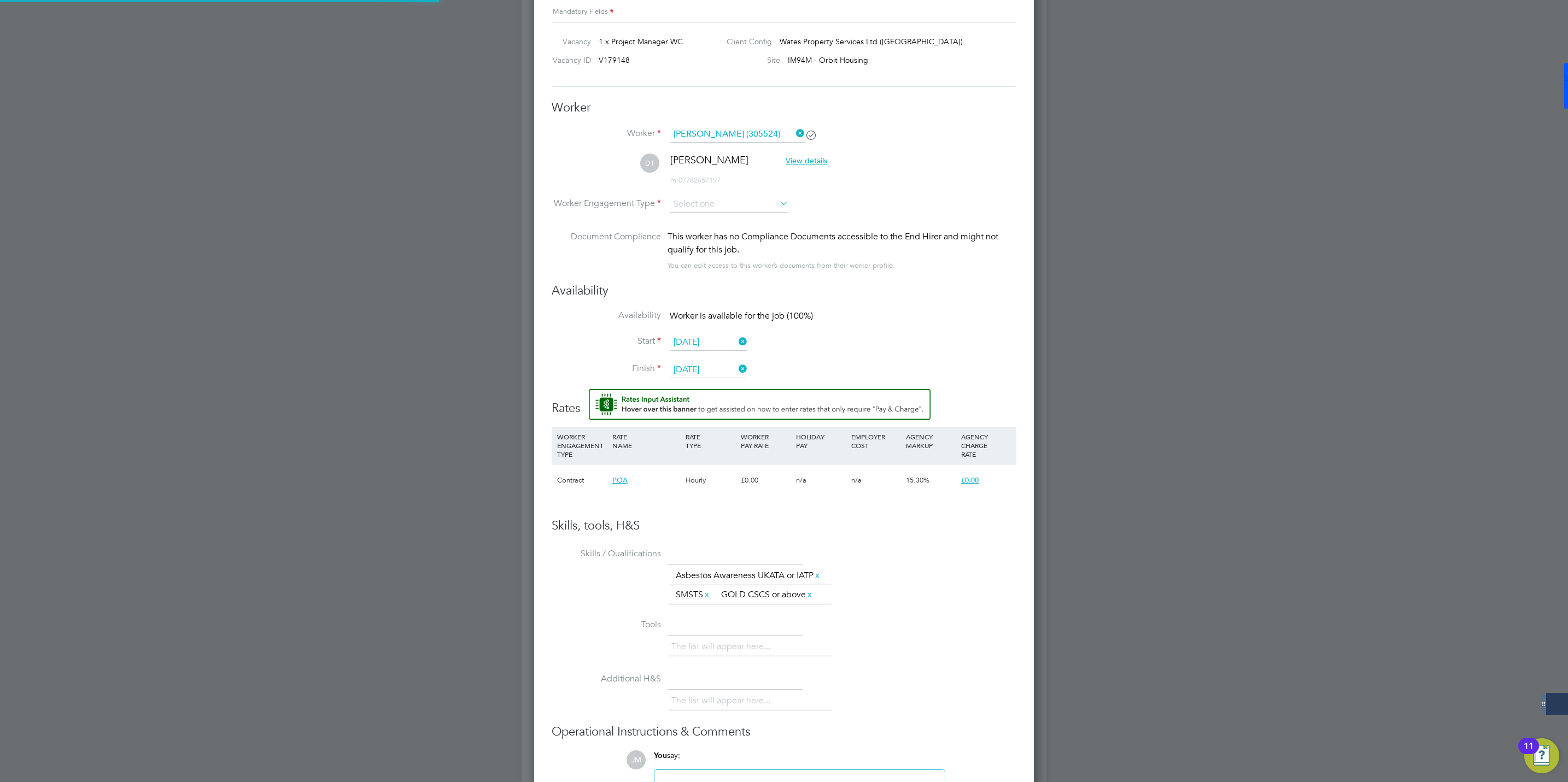
scroll to position [5, 5]
click at [690, 201] on input at bounding box center [729, 204] width 119 height 16
click at [706, 225] on li "Contract" at bounding box center [729, 220] width 120 height 14
type input "Contract"
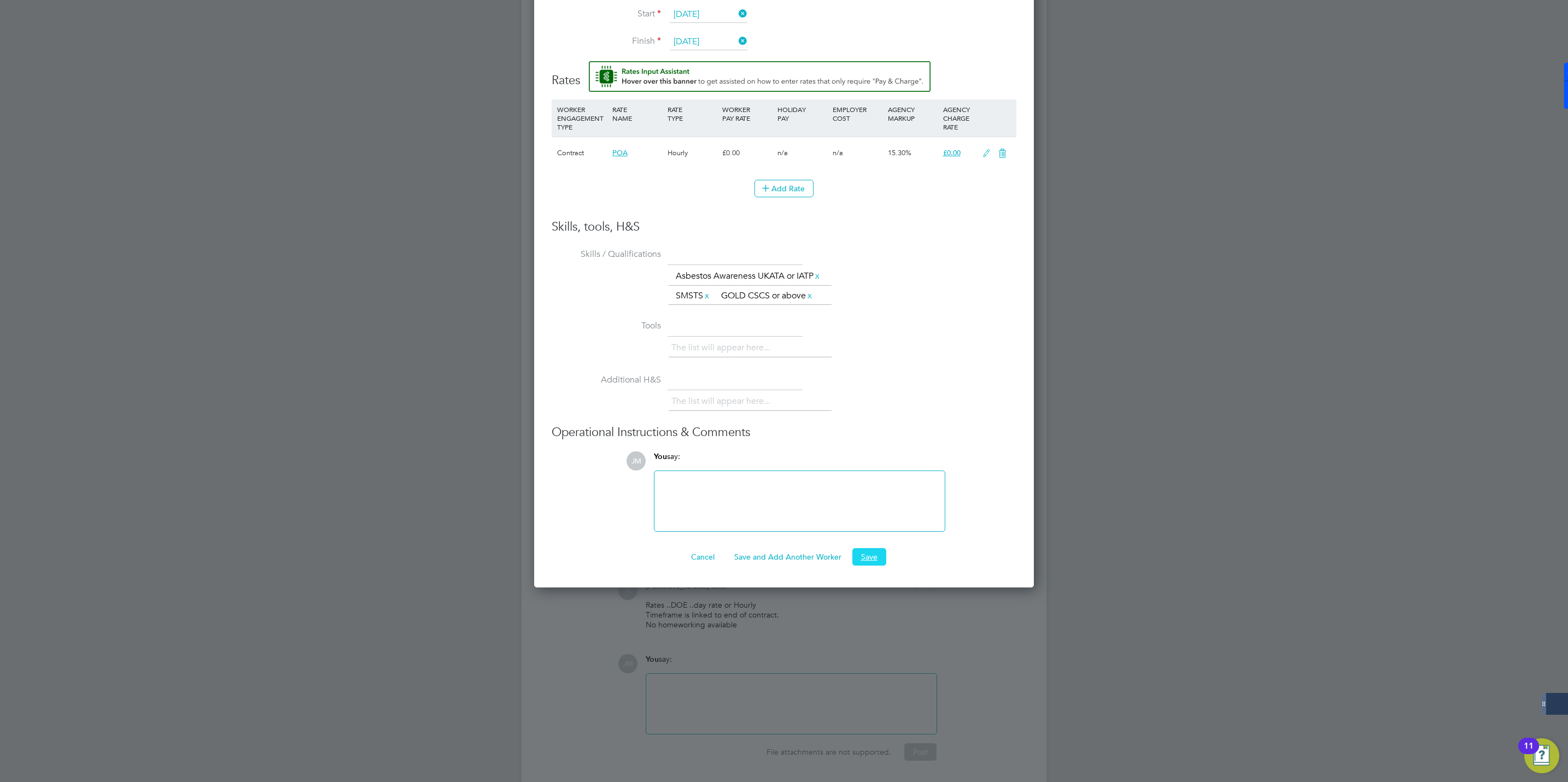
click at [868, 555] on button "Save" at bounding box center [869, 557] width 34 height 18
